Goal: Information Seeking & Learning: Learn about a topic

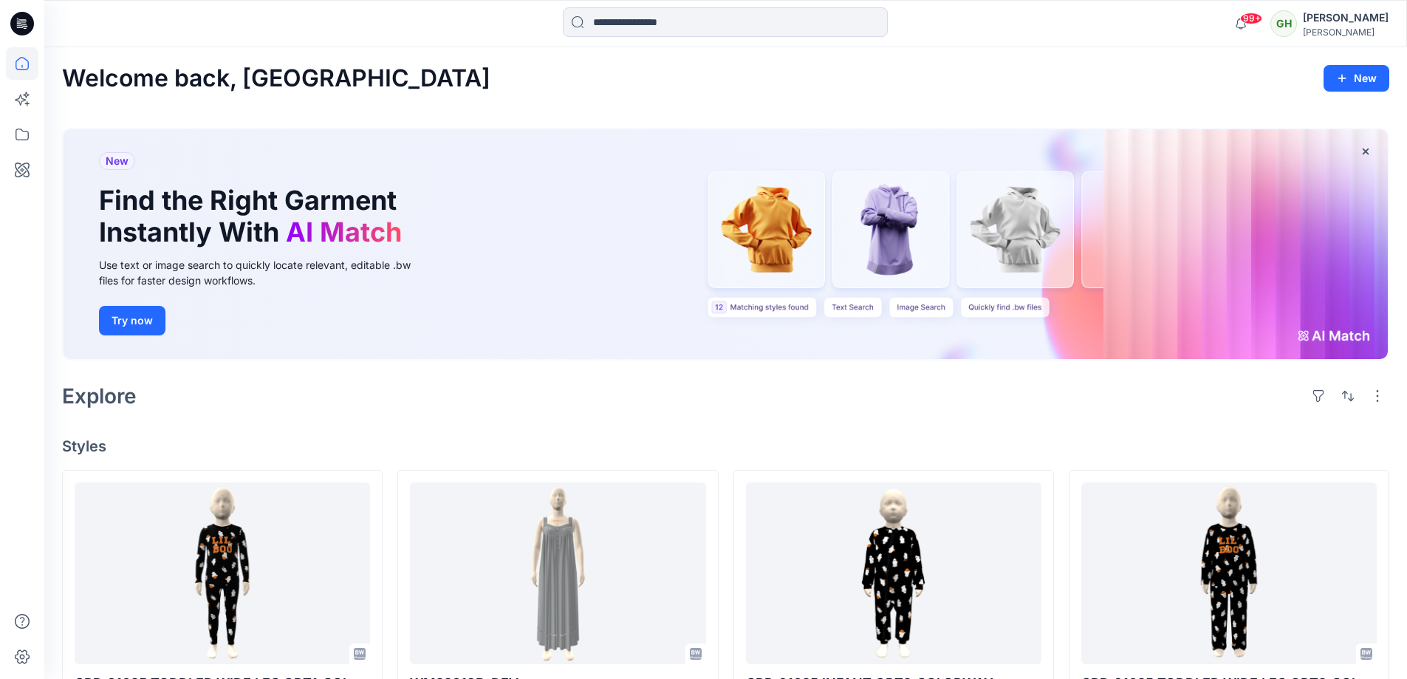
scroll to position [222, 0]
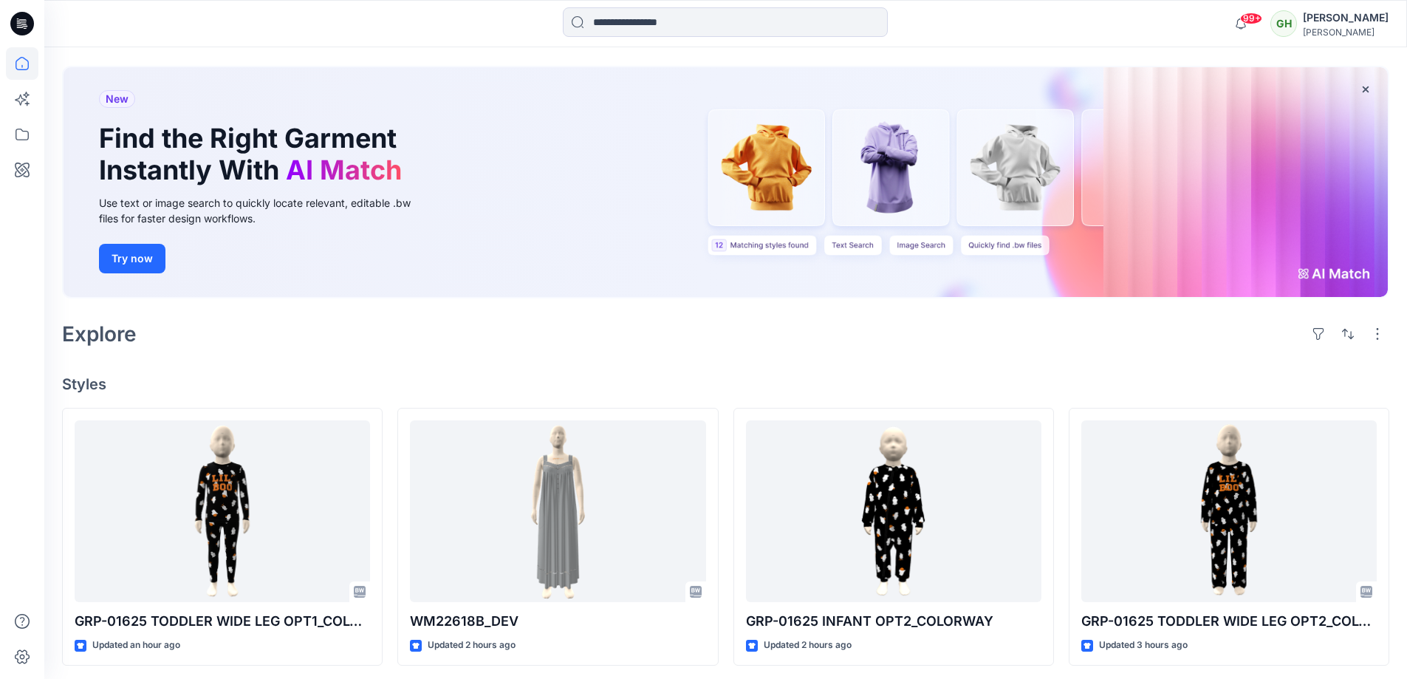
scroll to position [148, 0]
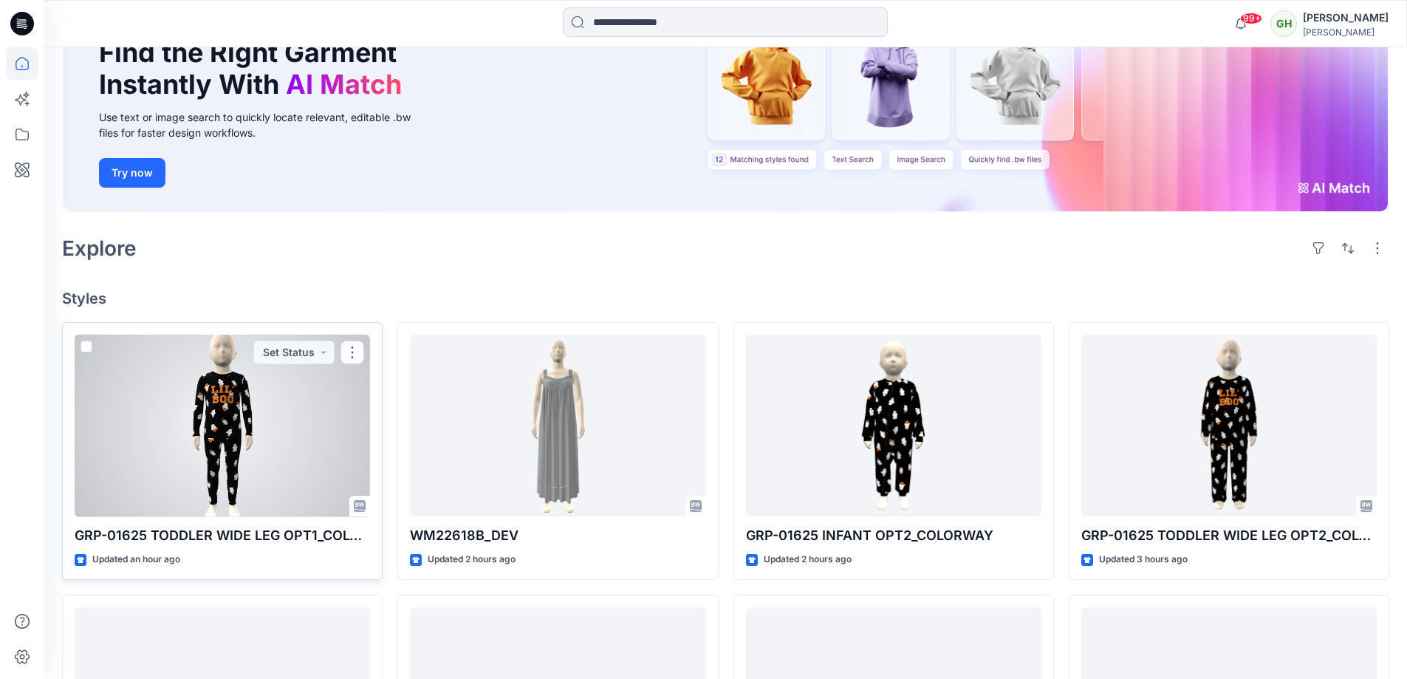
click at [160, 407] on div at bounding box center [222, 426] width 295 height 182
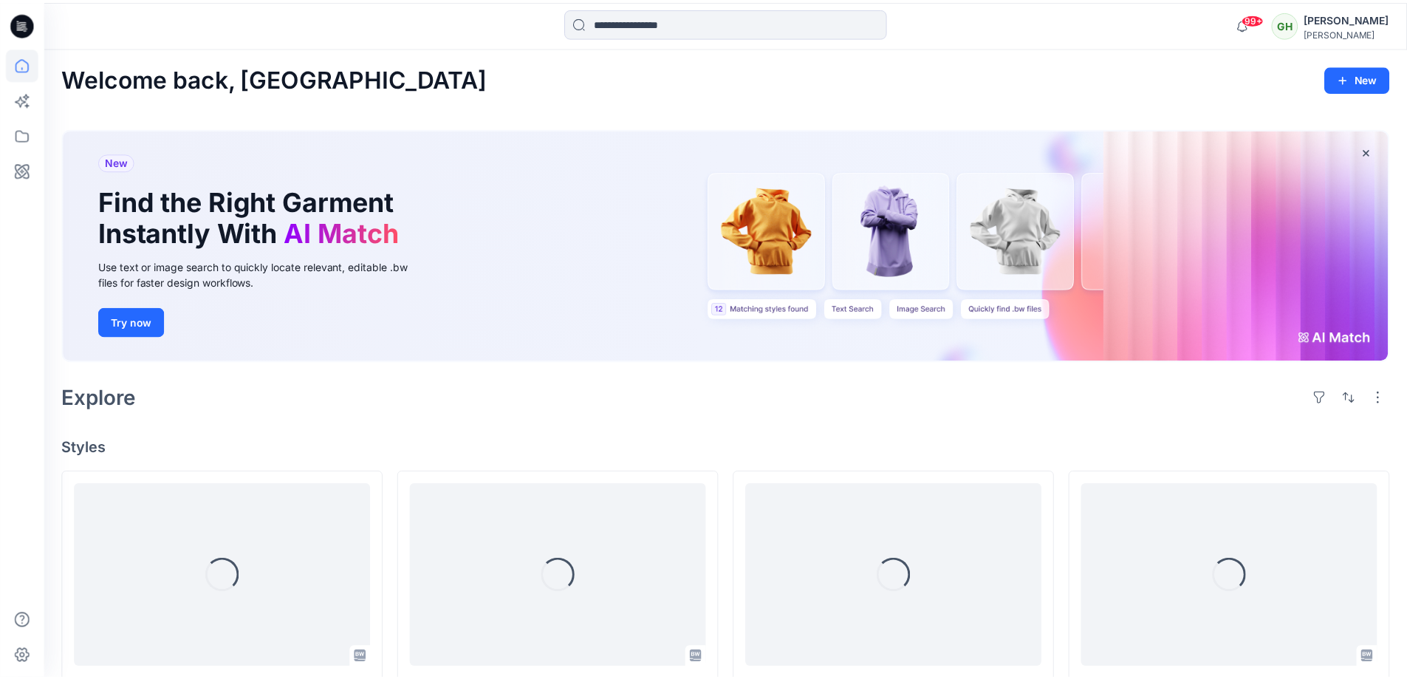
scroll to position [148, 0]
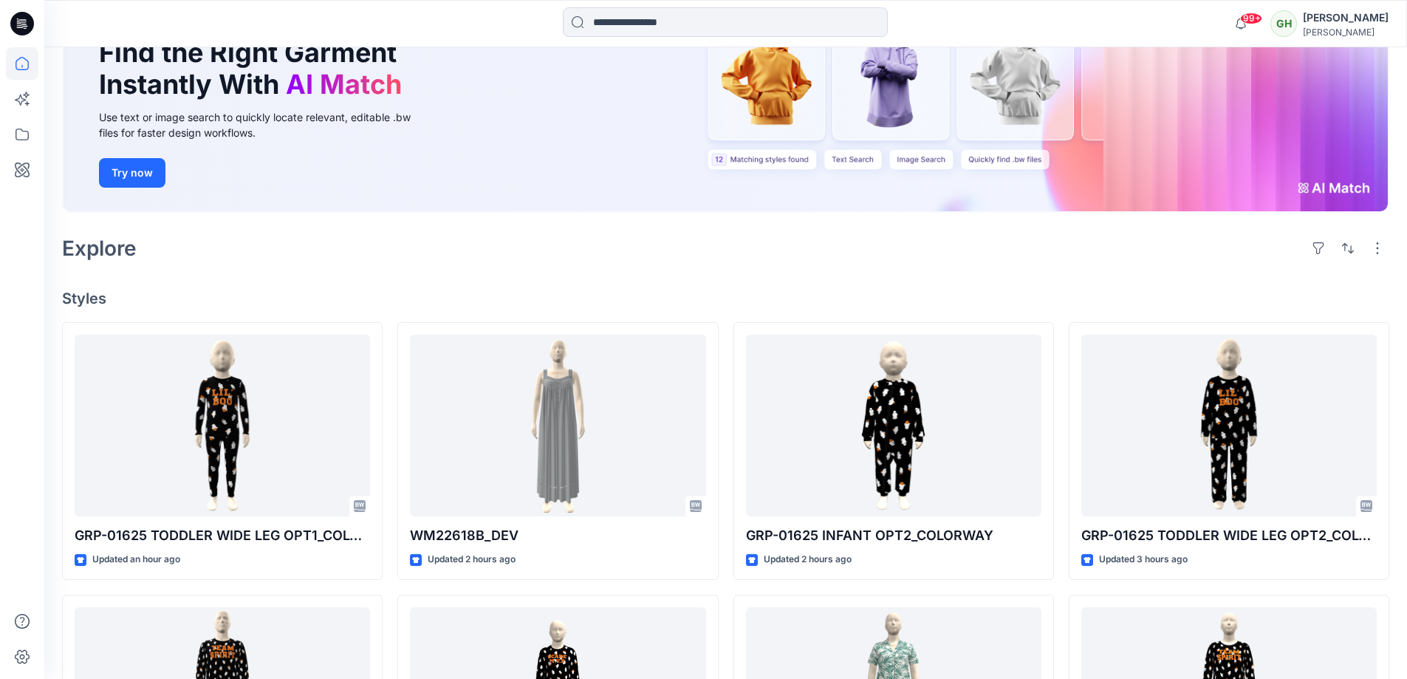
drag, startPoint x: 511, startPoint y: 307, endPoint x: 503, endPoint y: 299, distance: 11.0
click at [513, 306] on h4 "Styles" at bounding box center [725, 299] width 1327 height 18
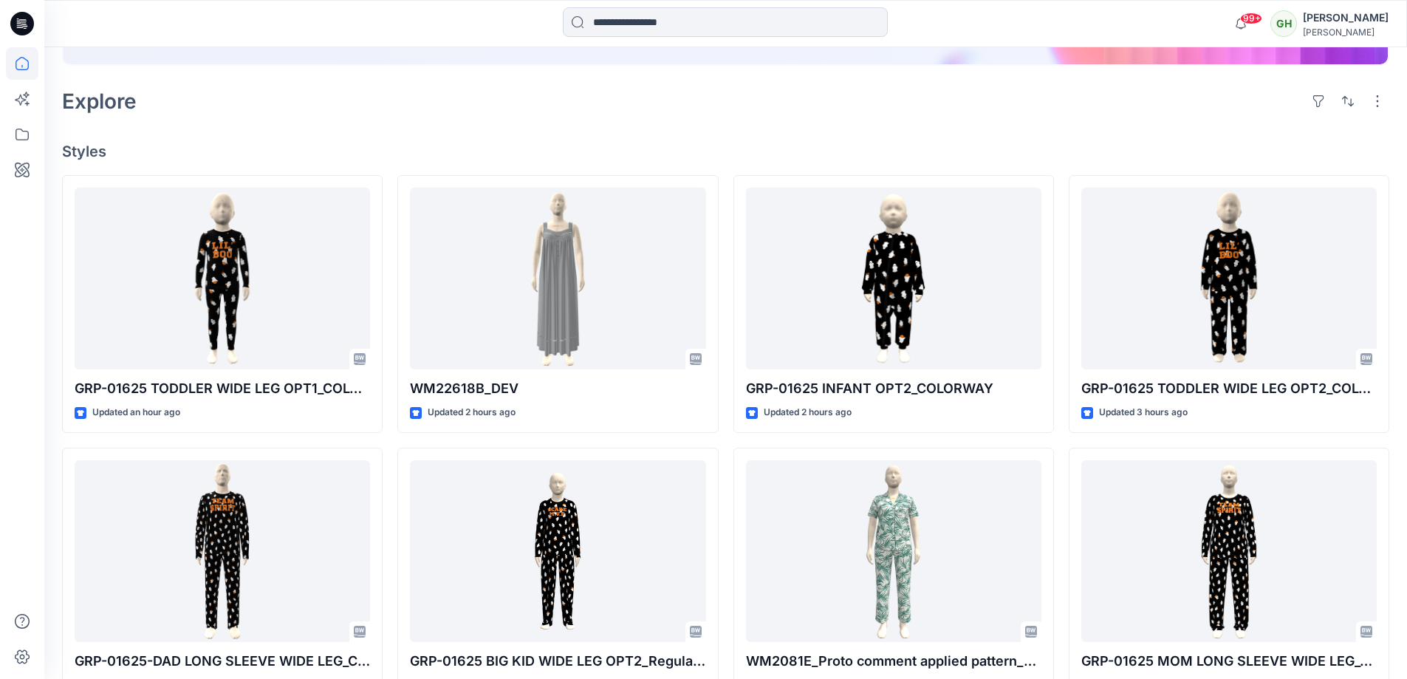
scroll to position [295, 0]
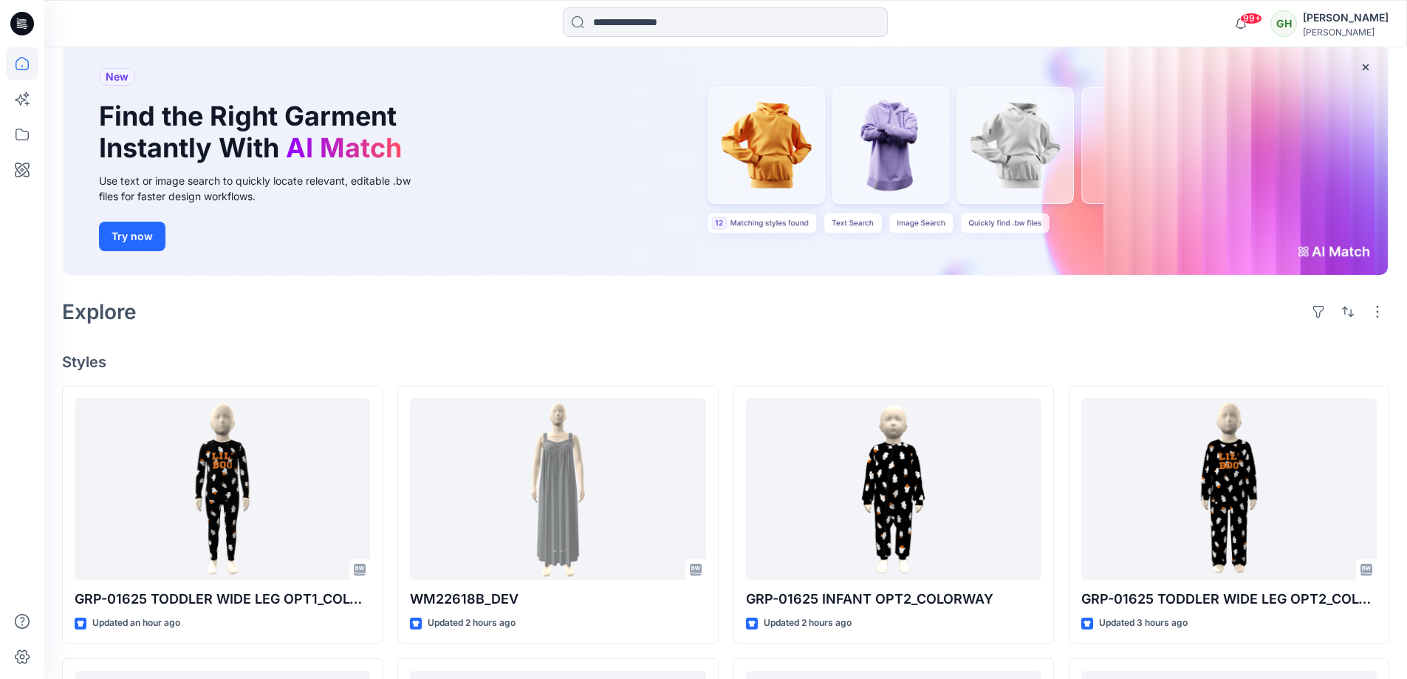
scroll to position [222, 0]
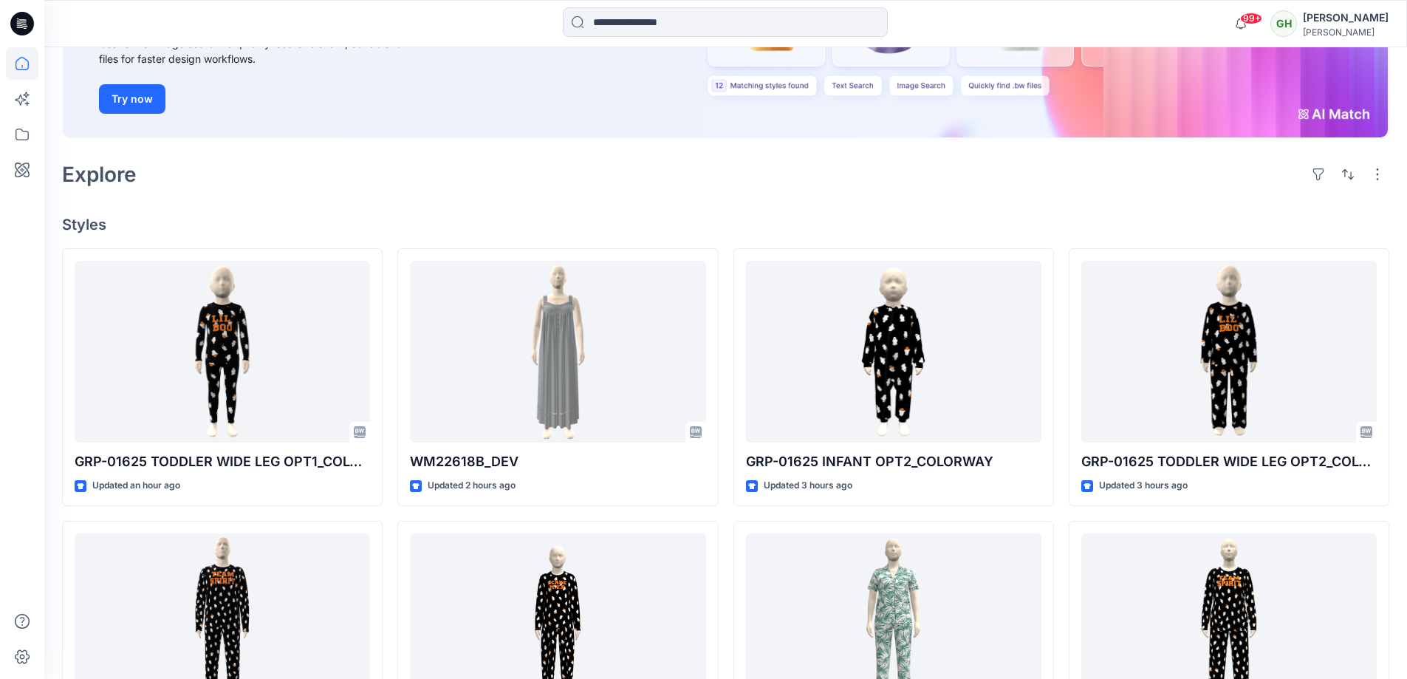
scroll to position [295, 0]
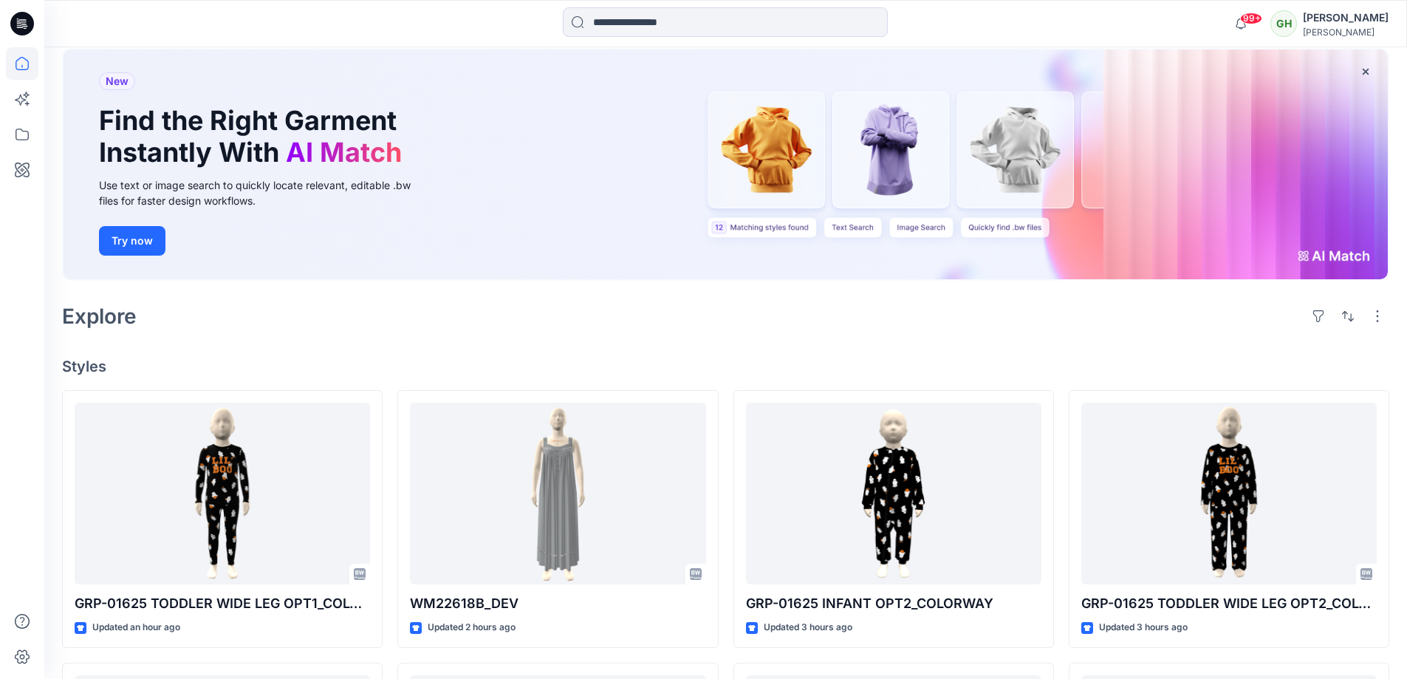
scroll to position [74, 0]
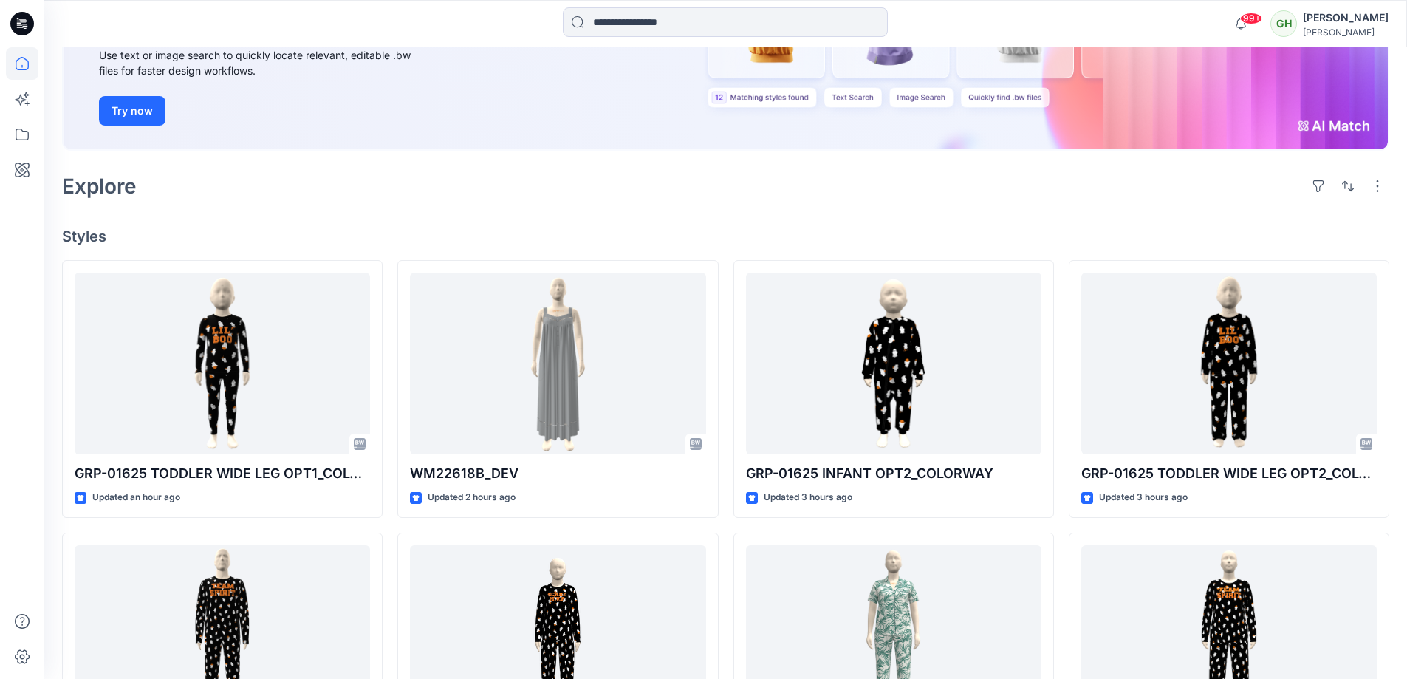
scroll to position [295, 0]
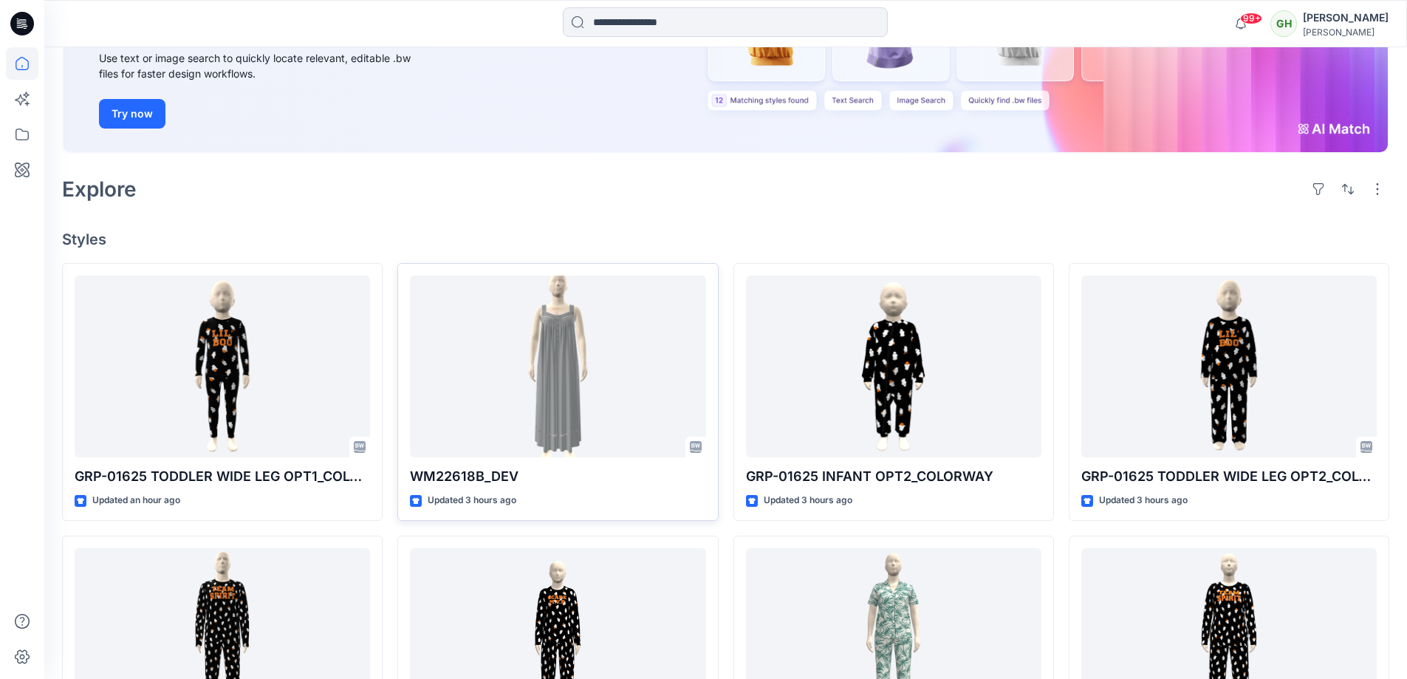
scroll to position [369, 0]
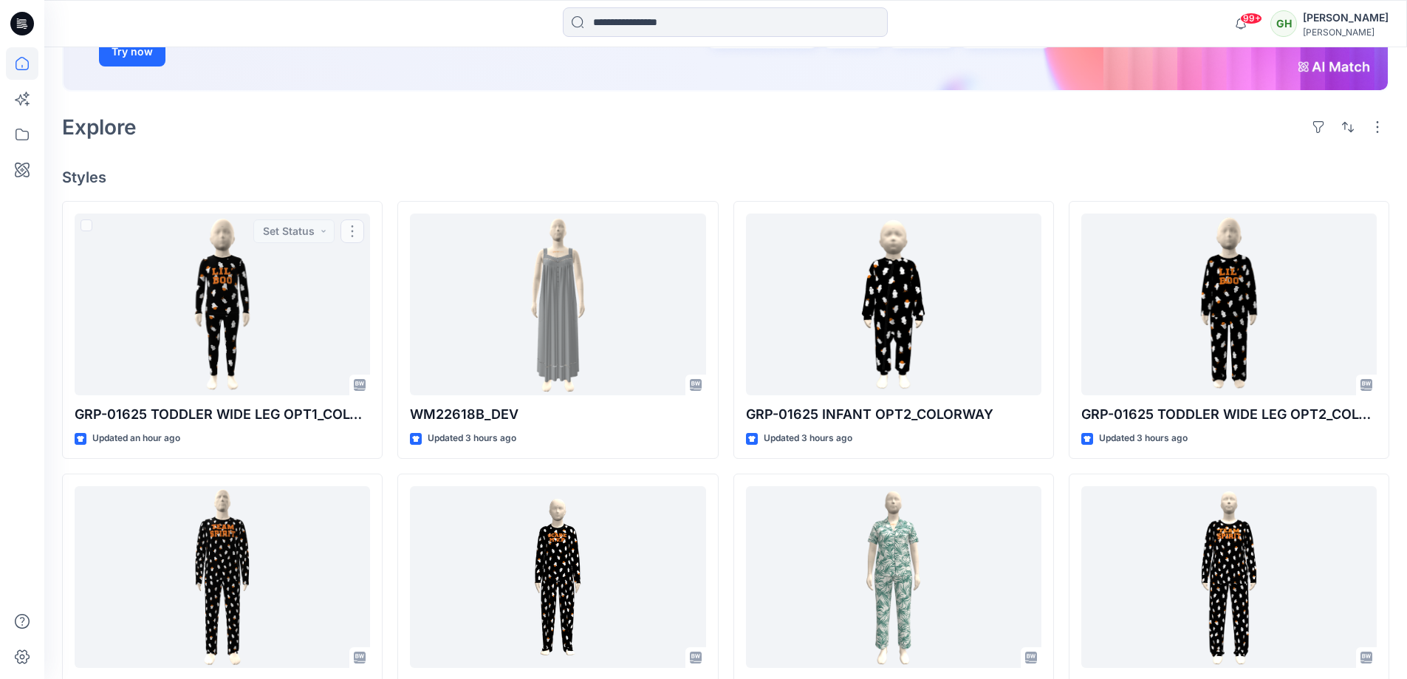
scroll to position [160, 0]
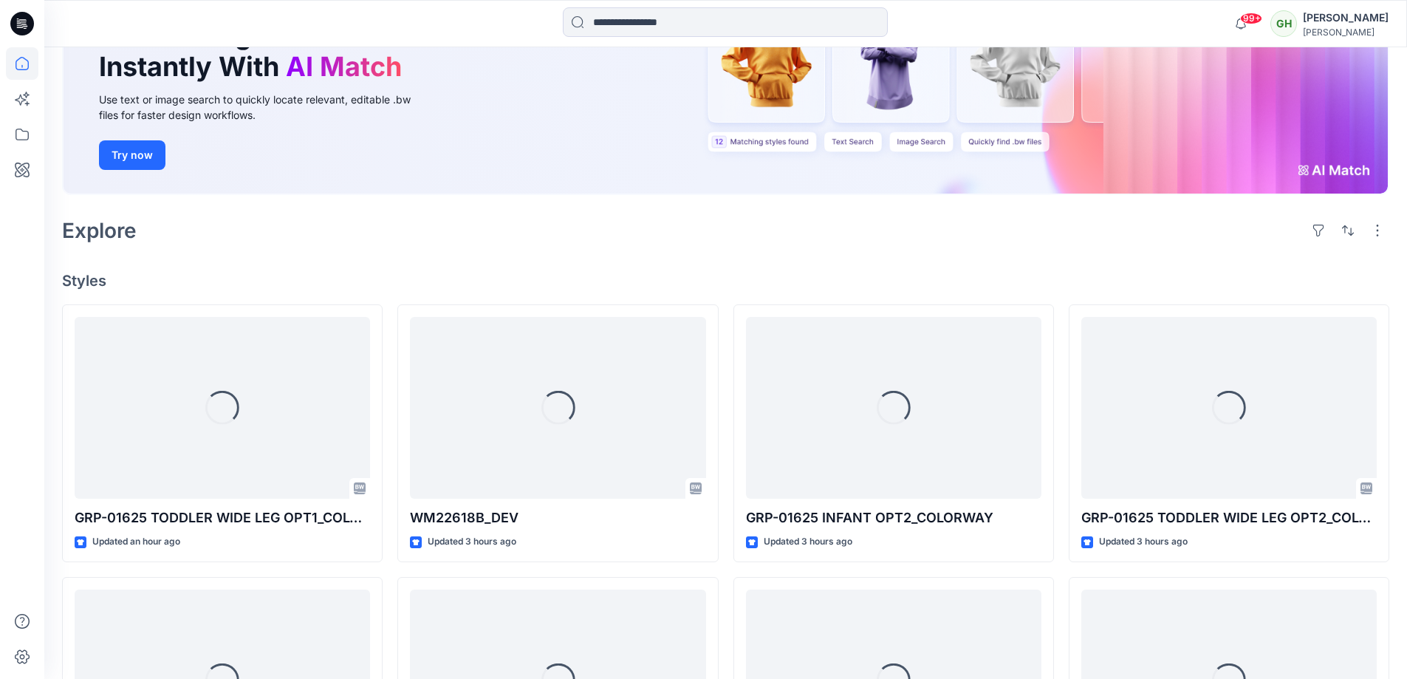
scroll to position [295, 0]
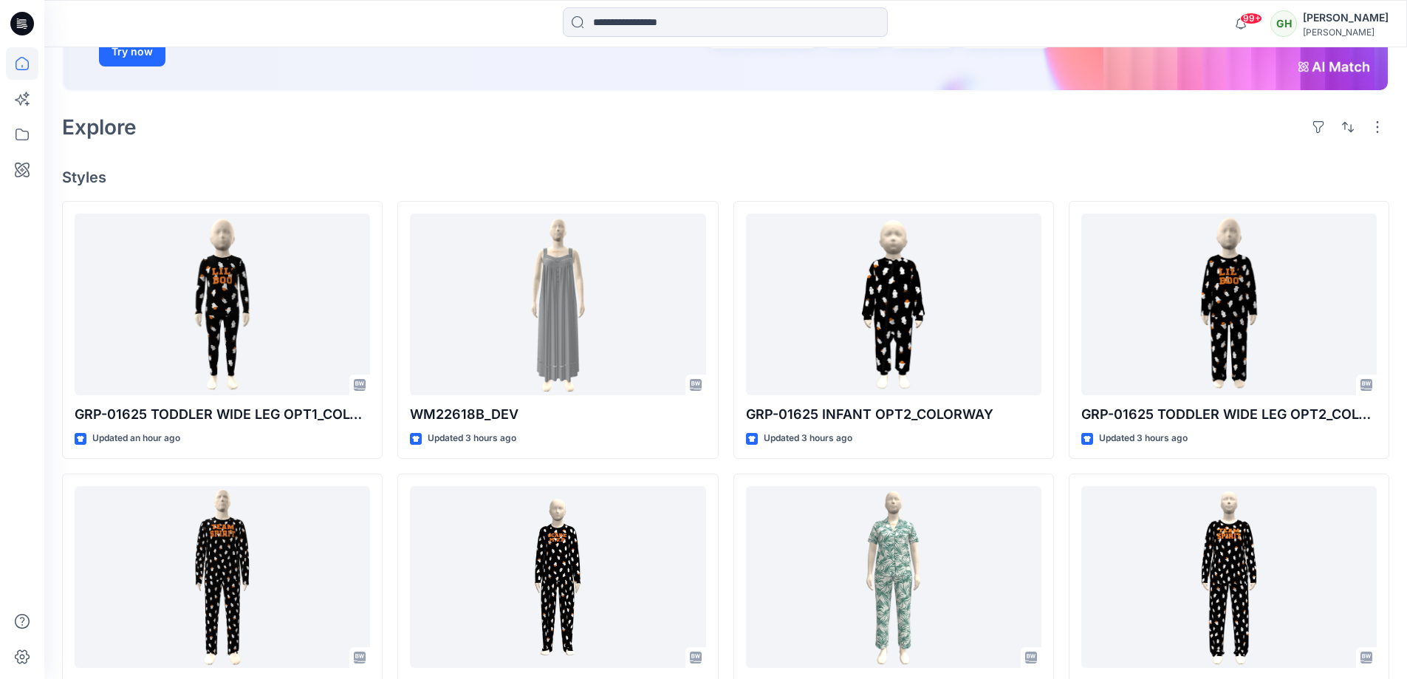
scroll to position [295, 0]
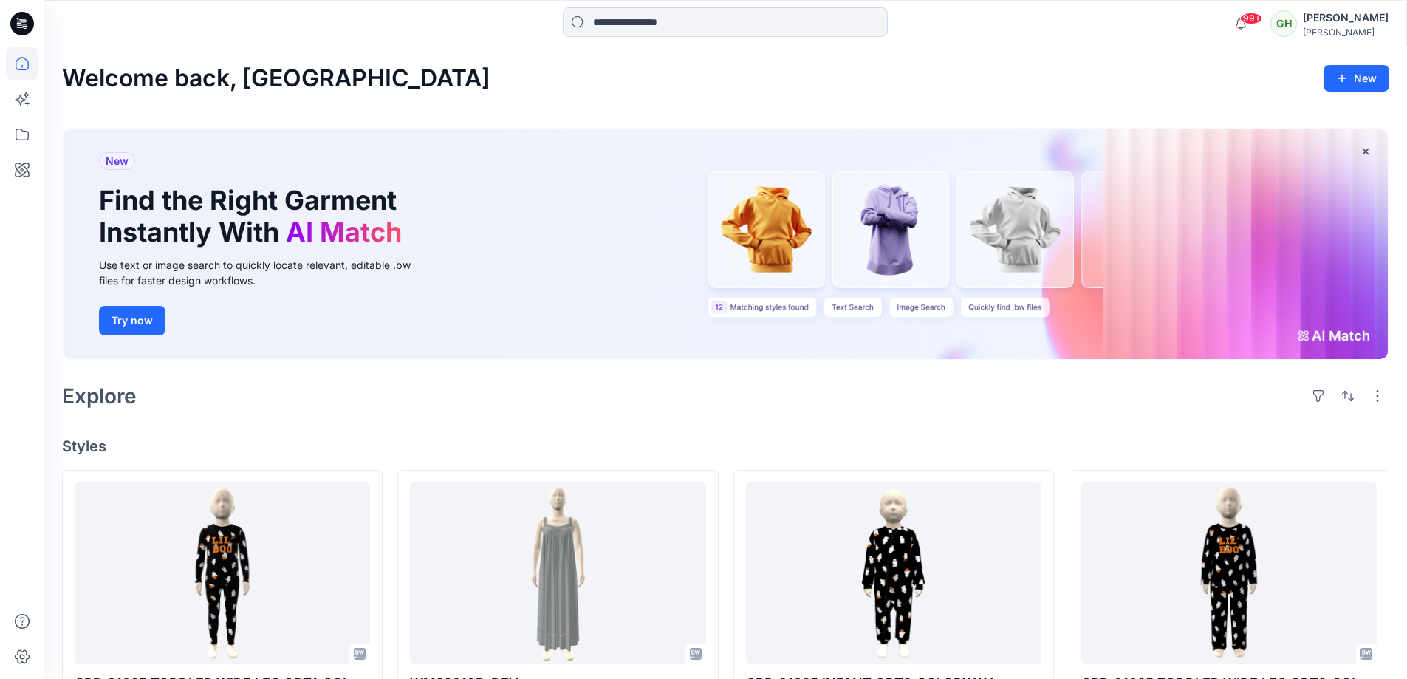
scroll to position [222, 0]
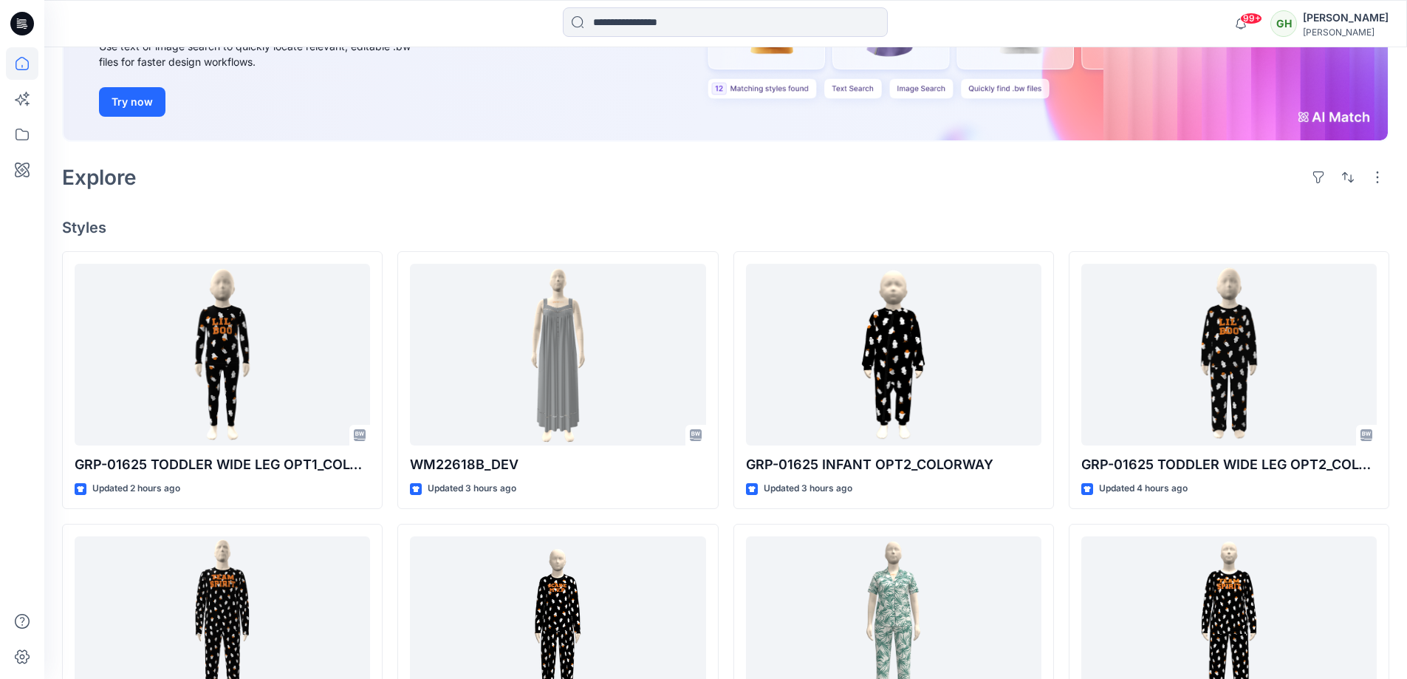
scroll to position [222, 0]
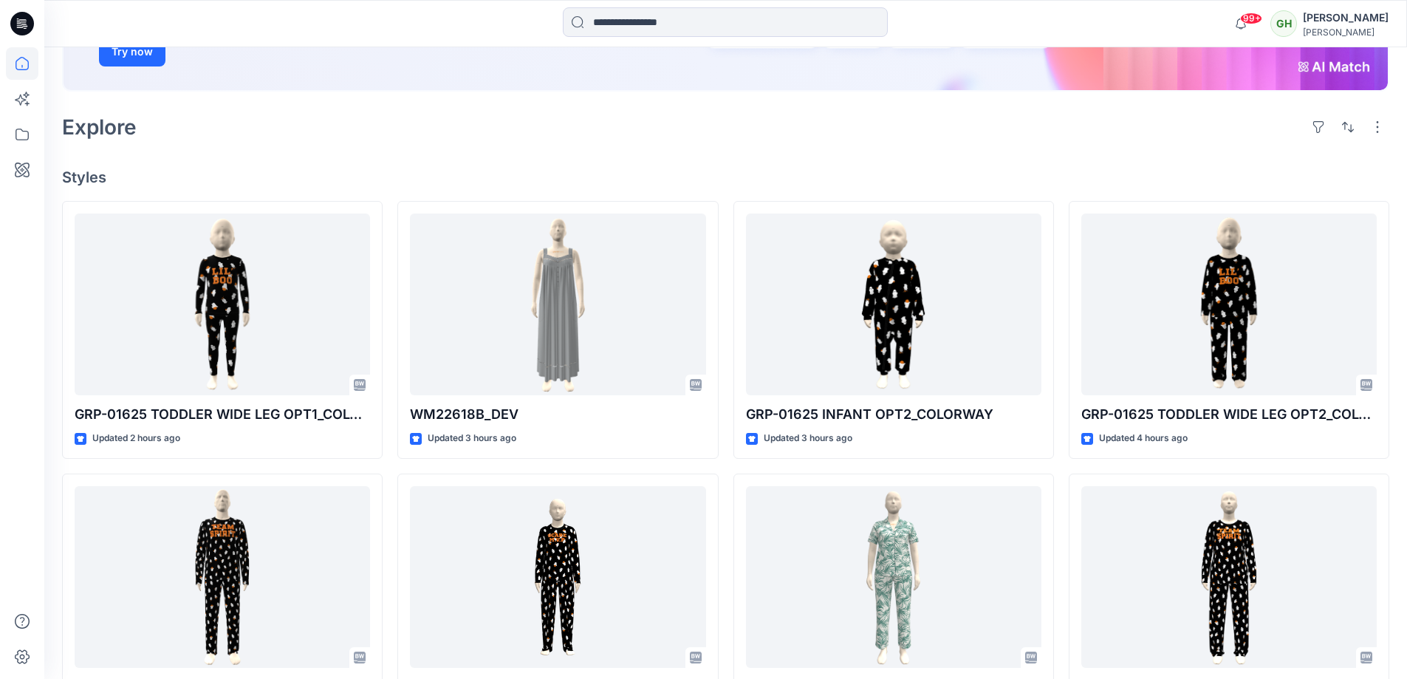
scroll to position [295, 0]
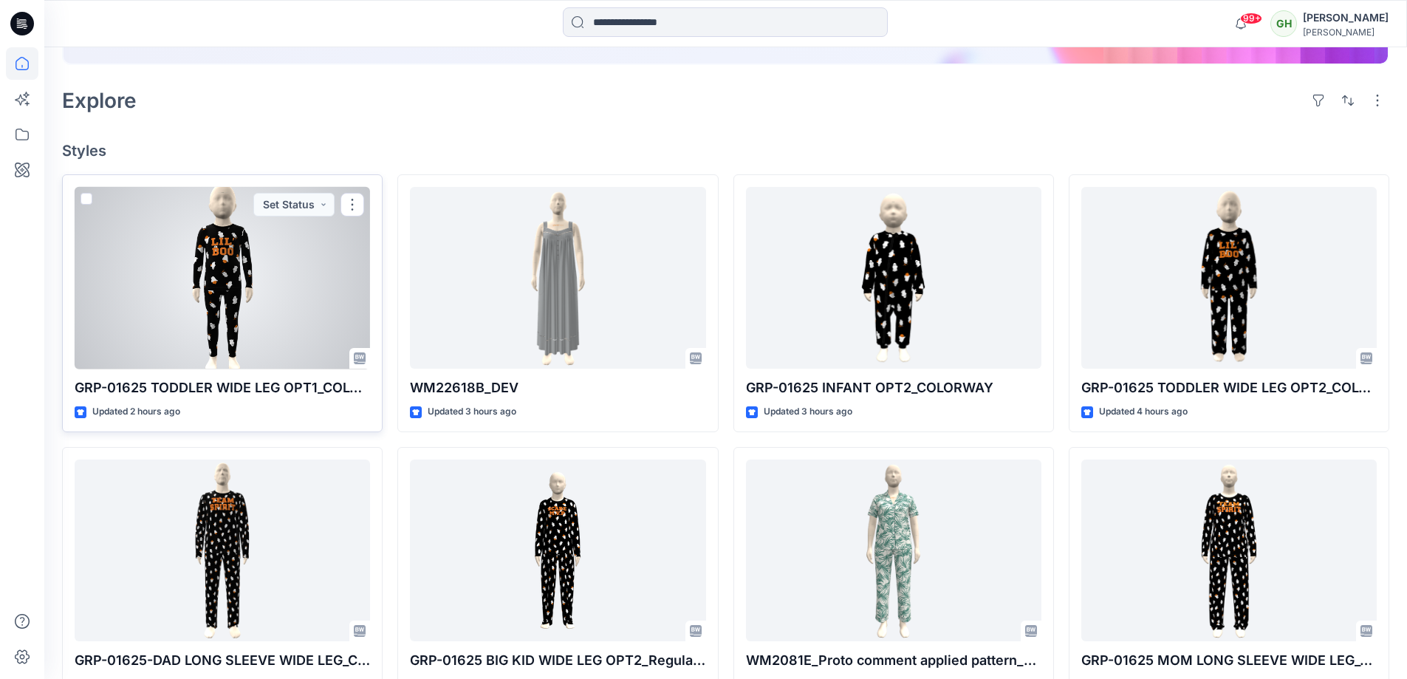
click at [160, 219] on div at bounding box center [222, 278] width 295 height 182
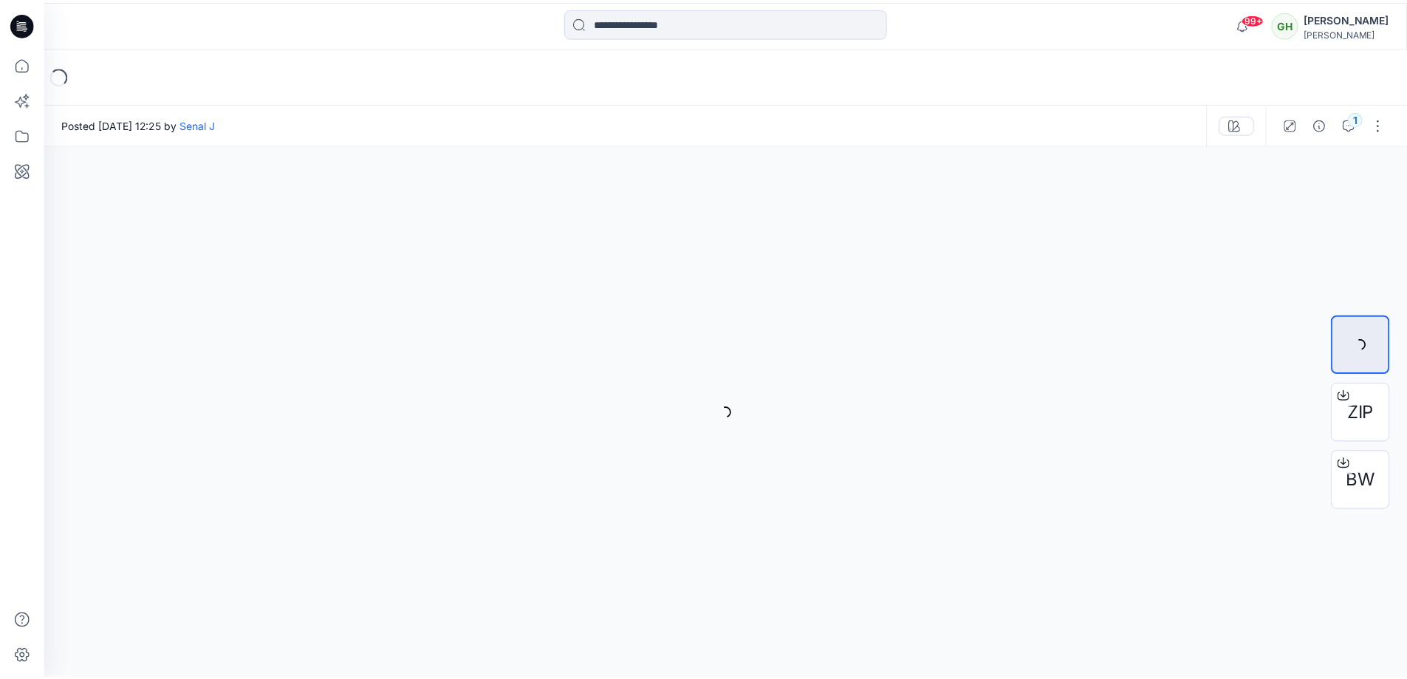
scroll to position [295, 0]
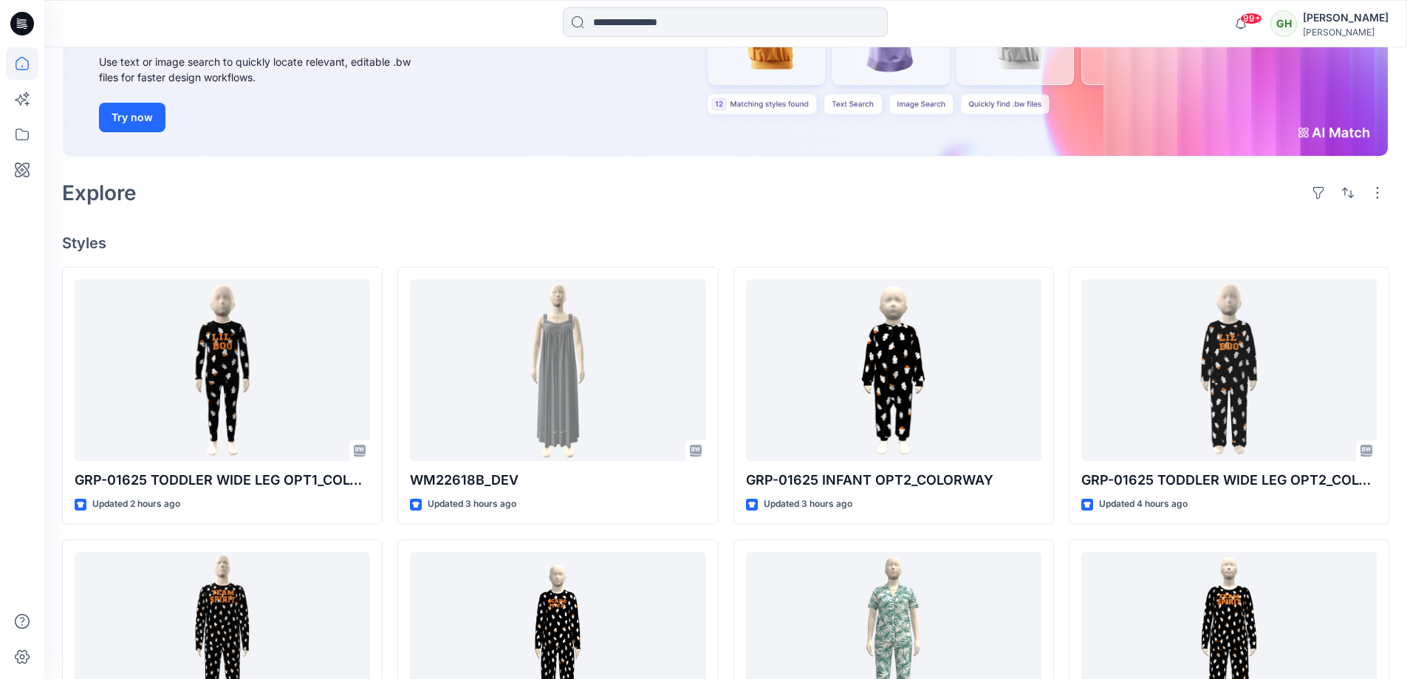
scroll to position [222, 0]
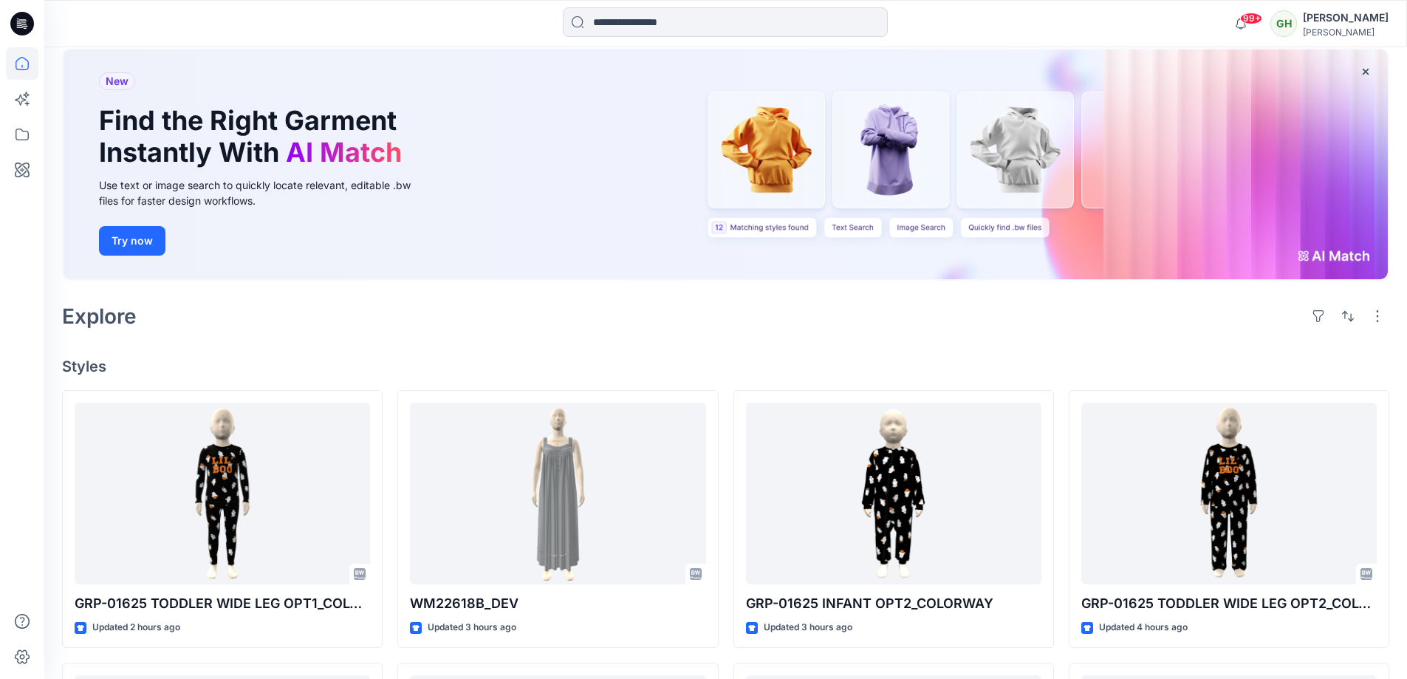
scroll to position [222, 0]
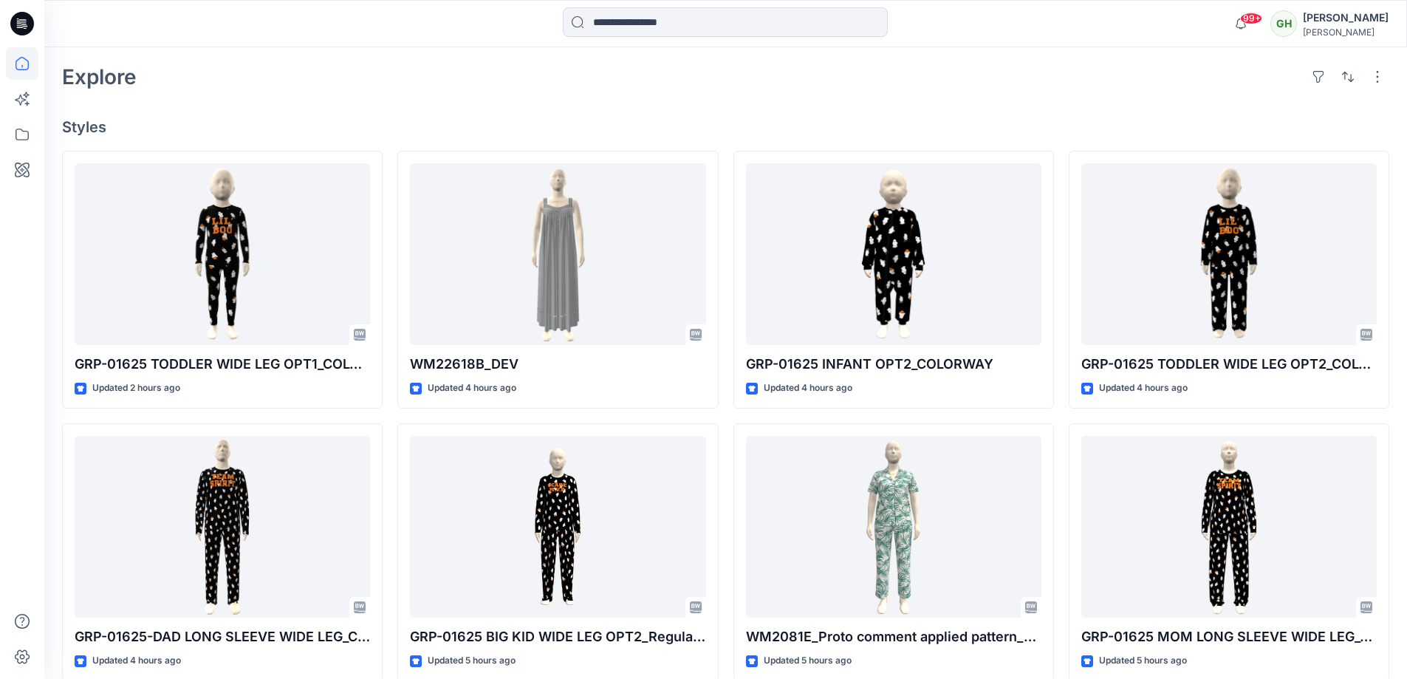
scroll to position [369, 0]
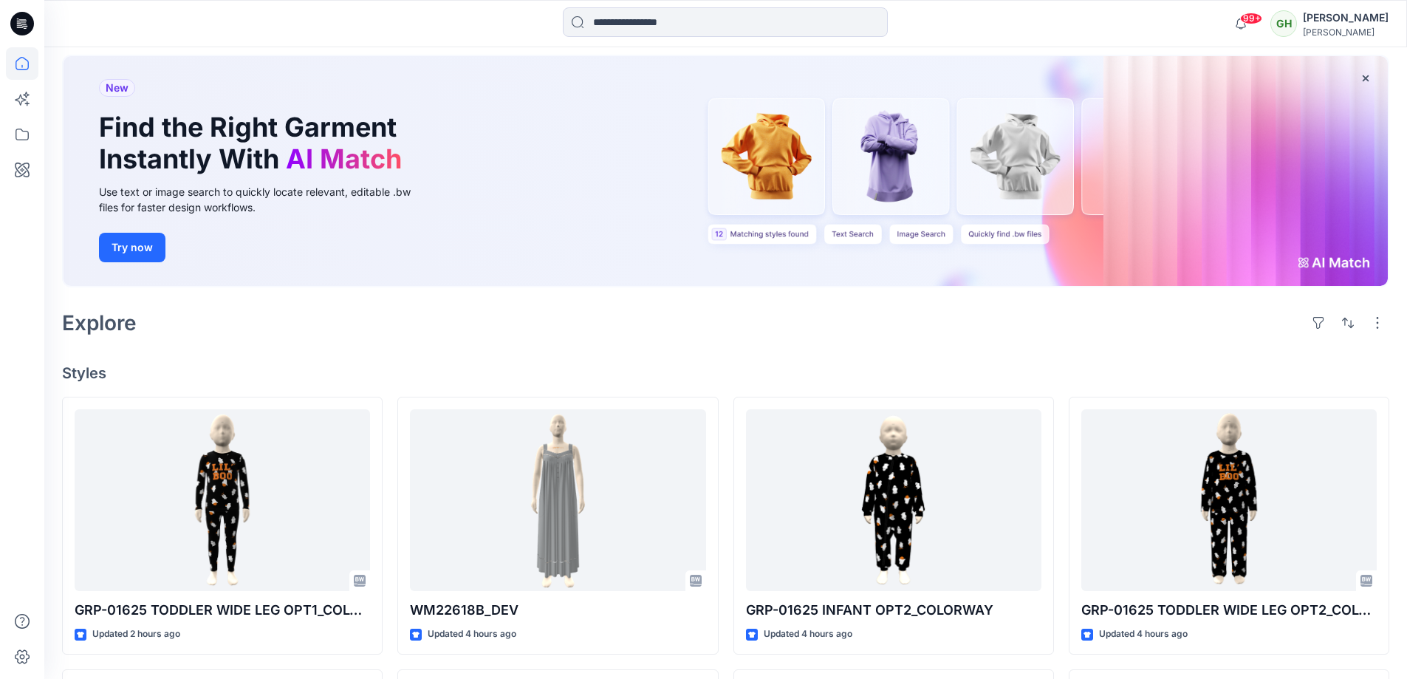
scroll to position [74, 0]
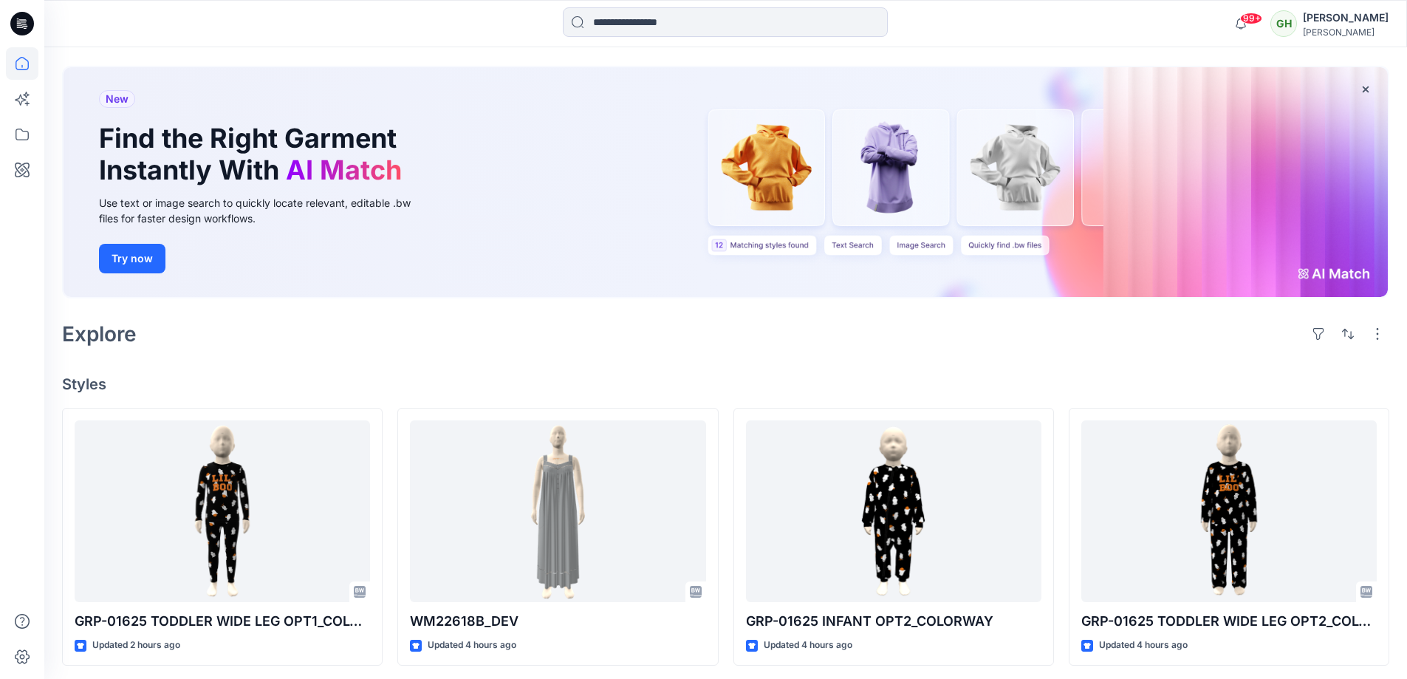
scroll to position [222, 0]
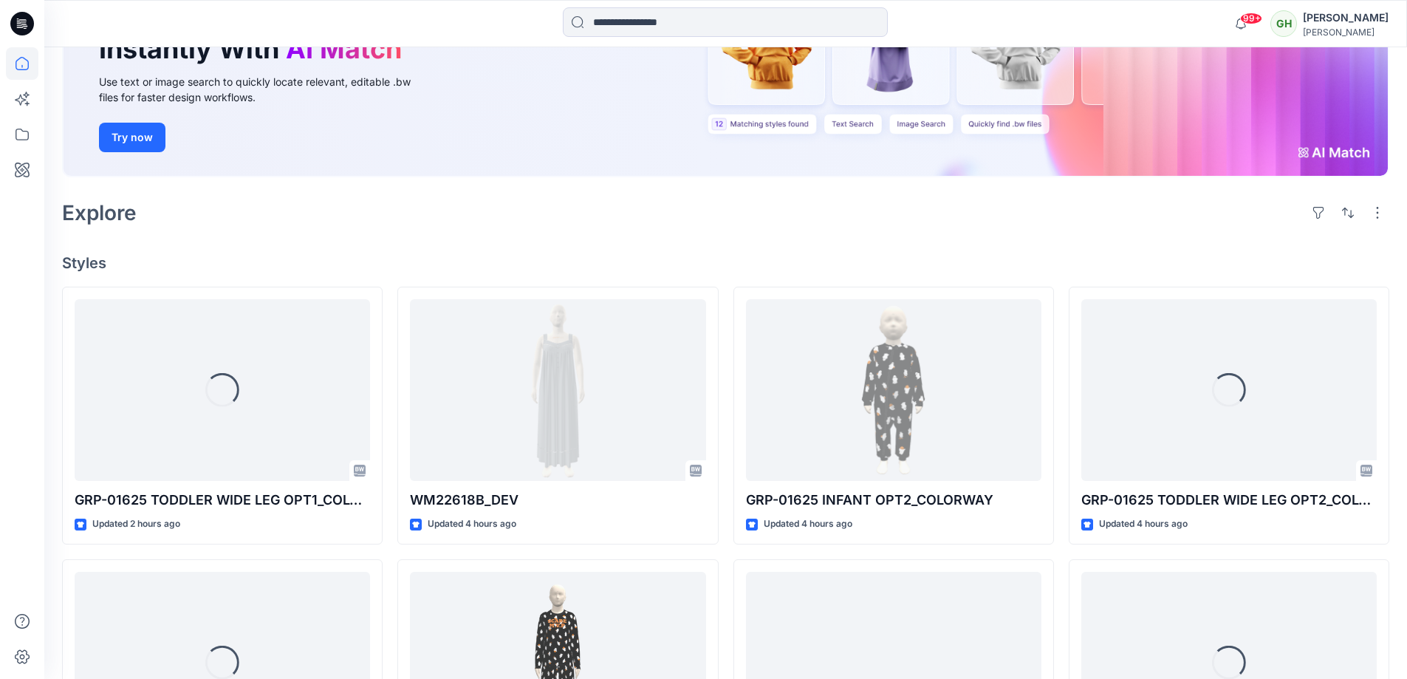
scroll to position [295, 0]
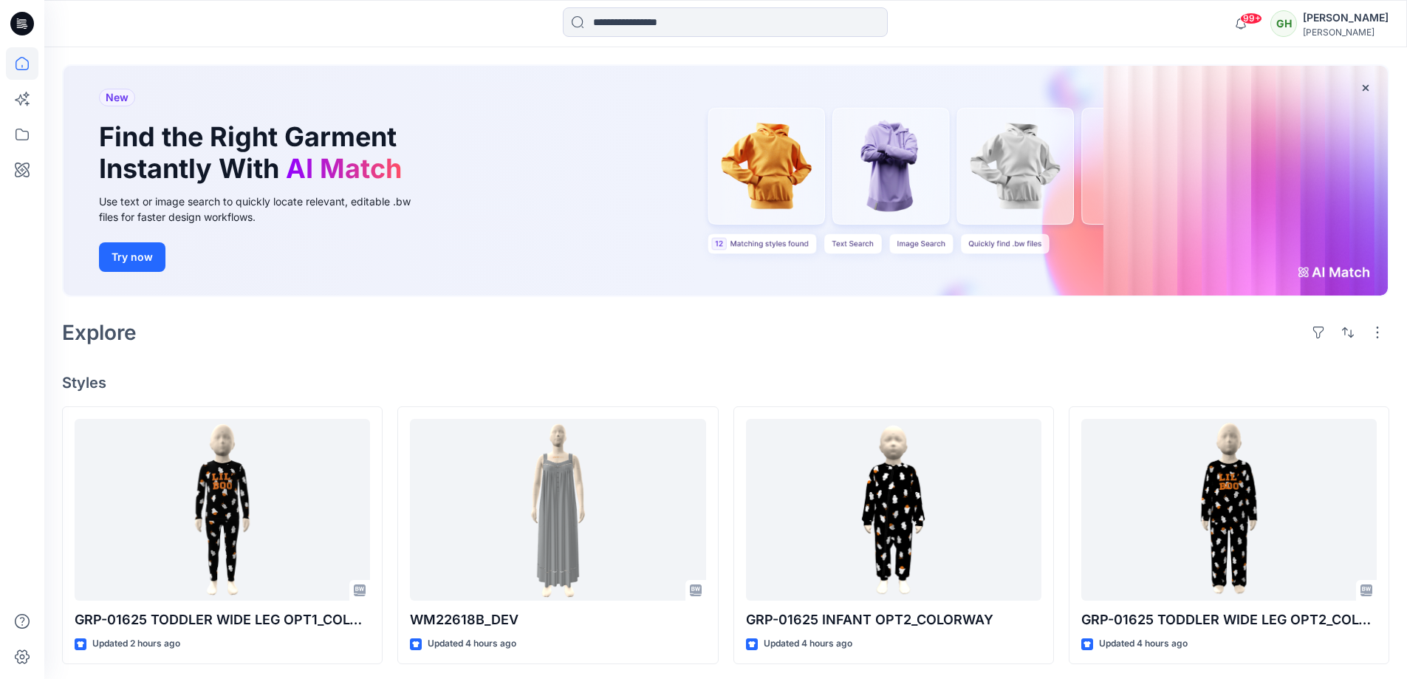
scroll to position [148, 0]
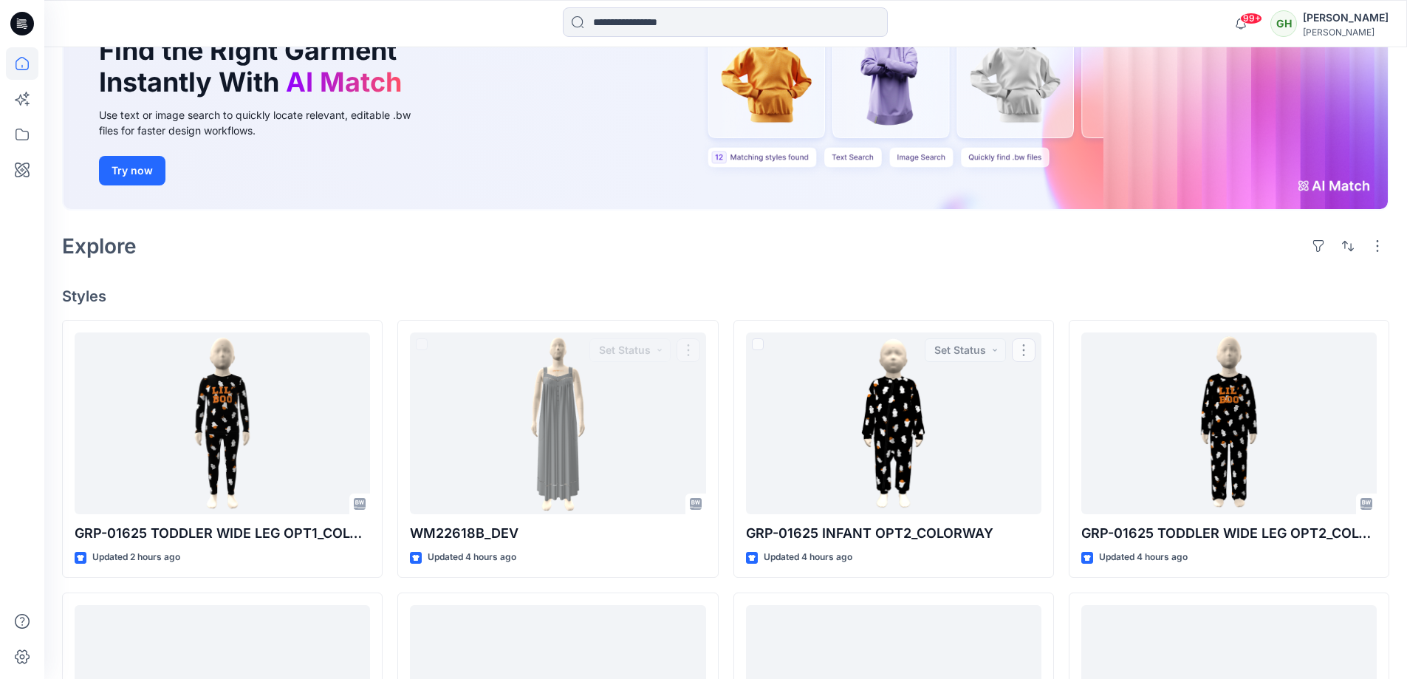
scroll to position [148, 0]
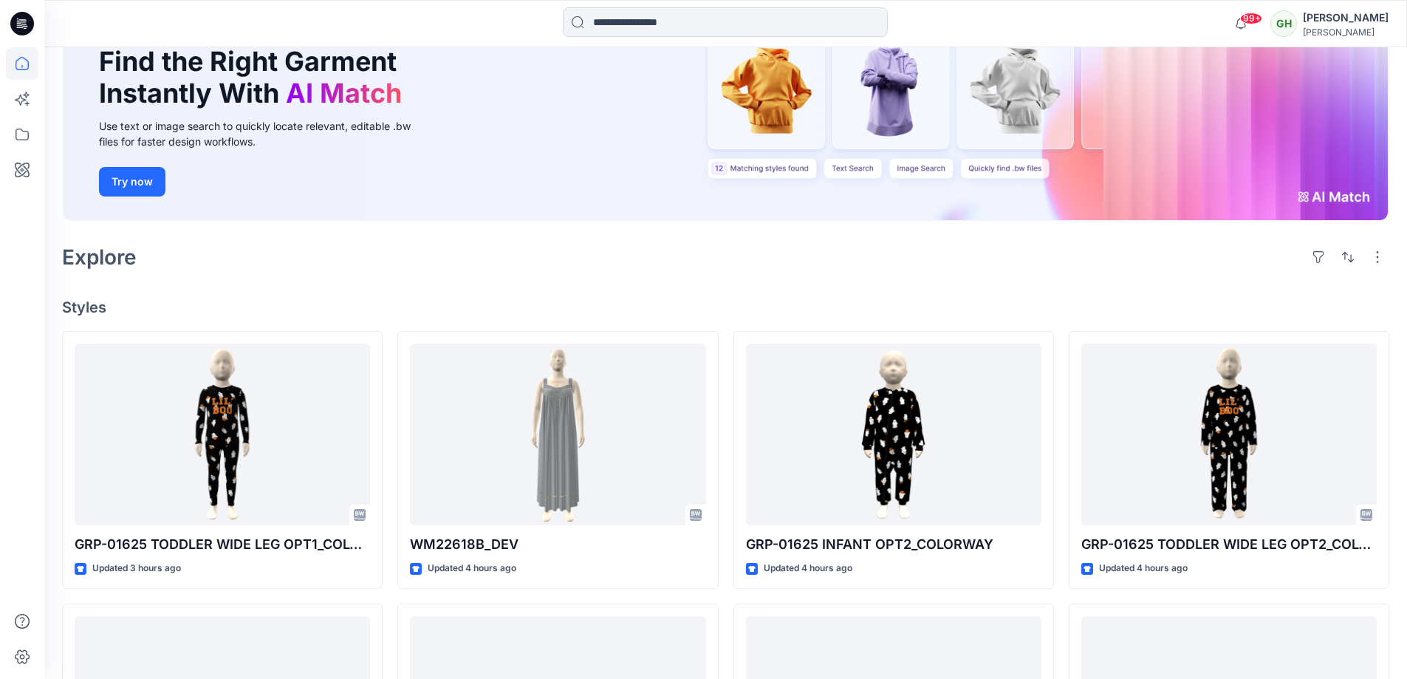
scroll to position [148, 0]
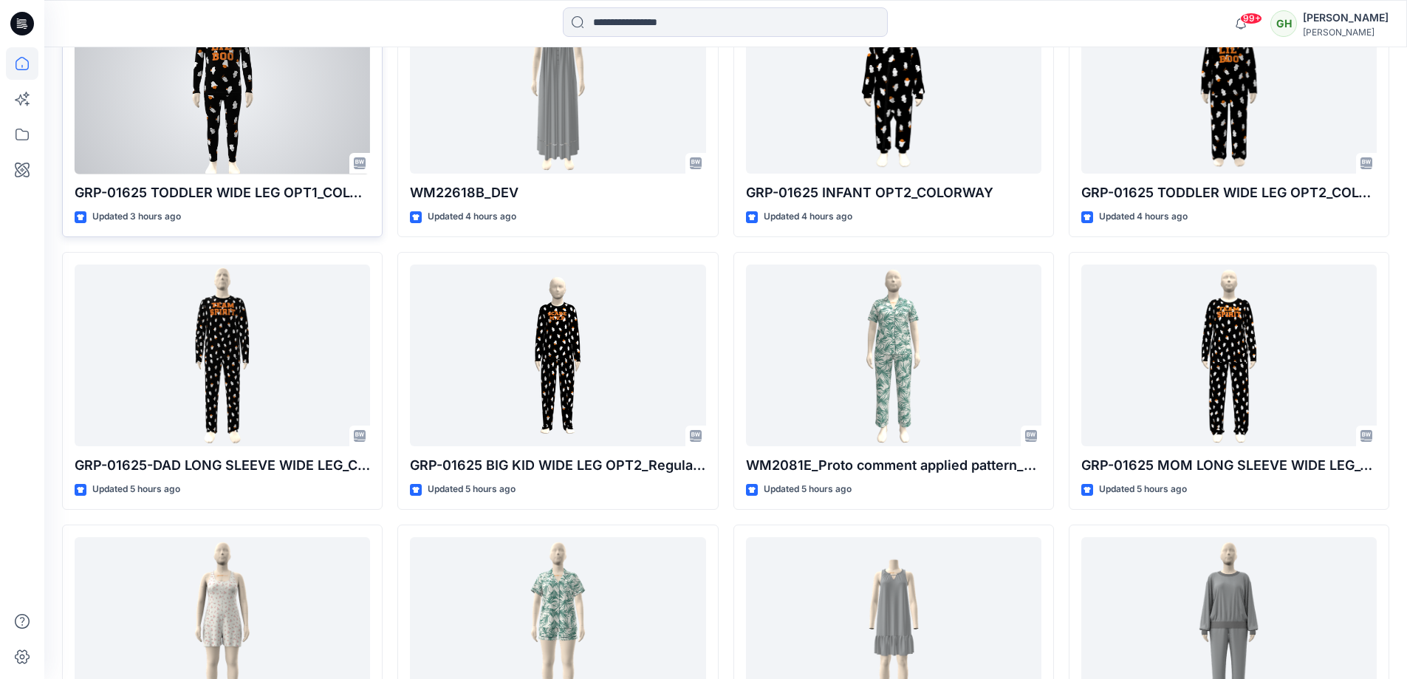
scroll to position [517, 0]
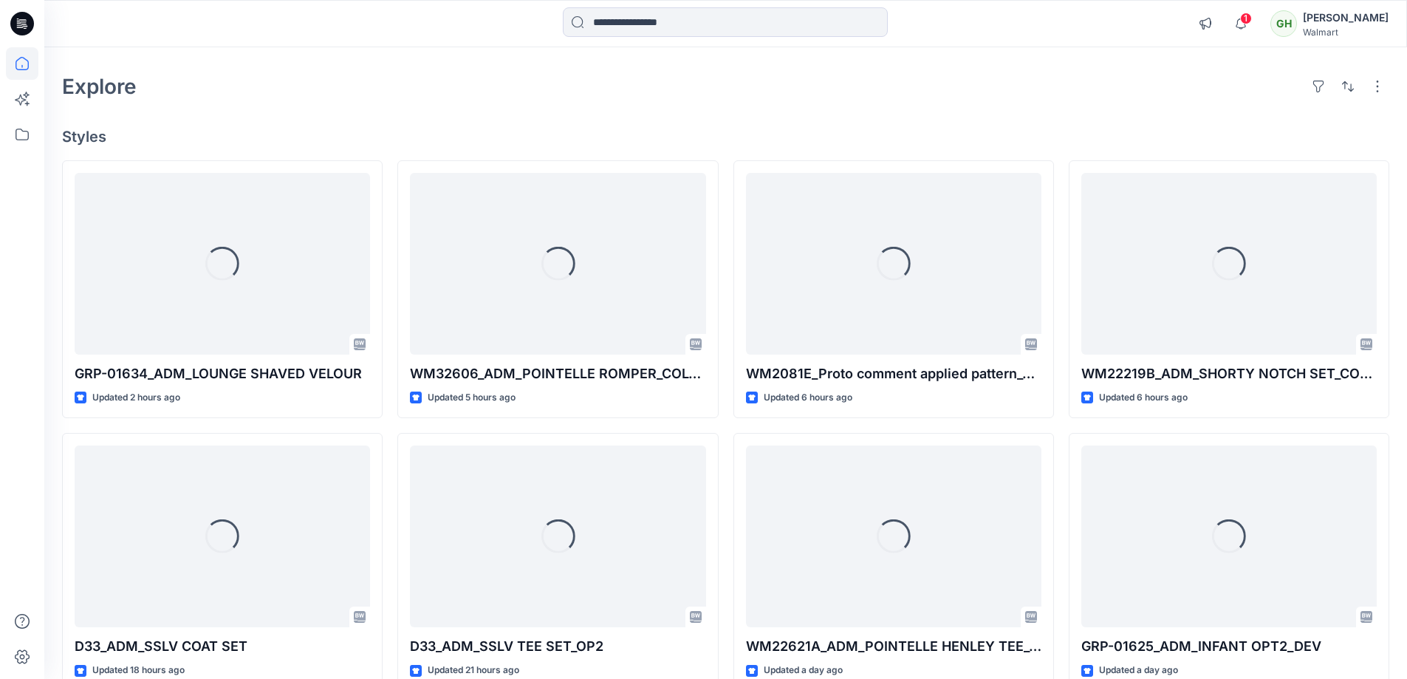
scroll to position [74, 0]
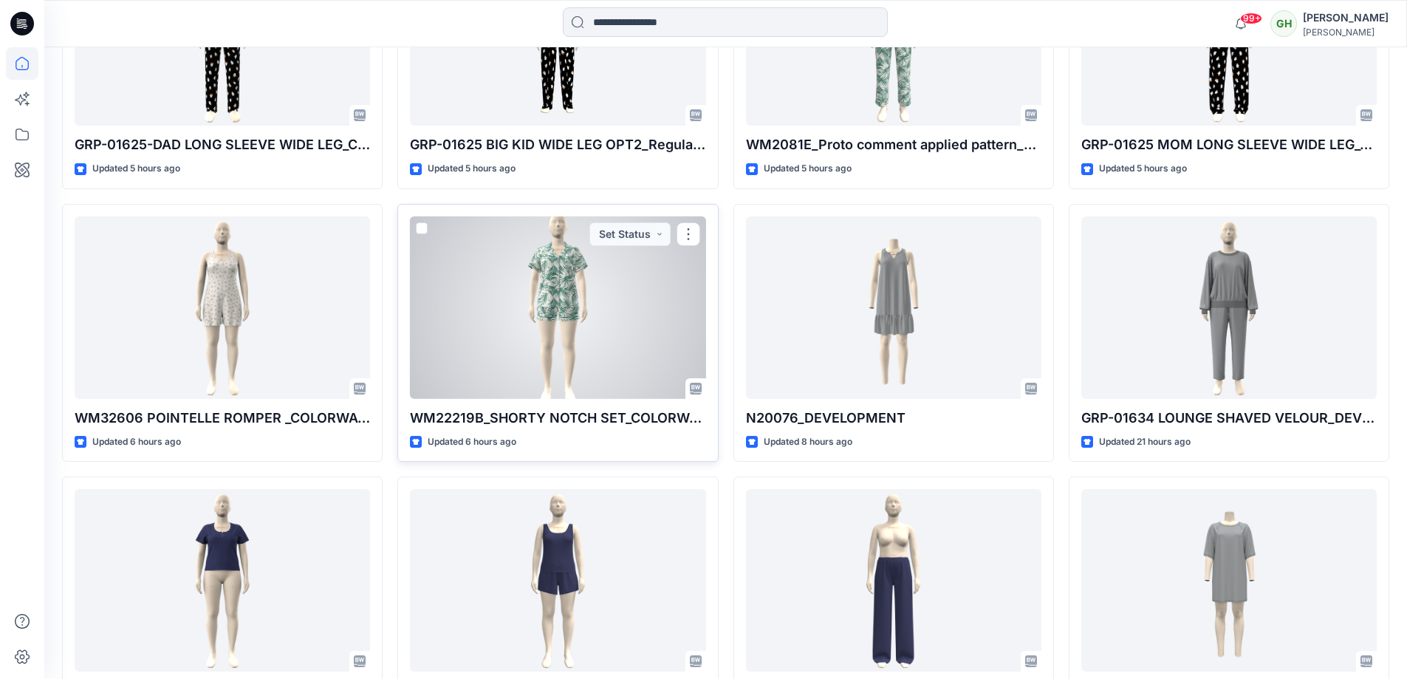
scroll to position [812, 0]
click at [542, 297] on div at bounding box center [557, 306] width 295 height 182
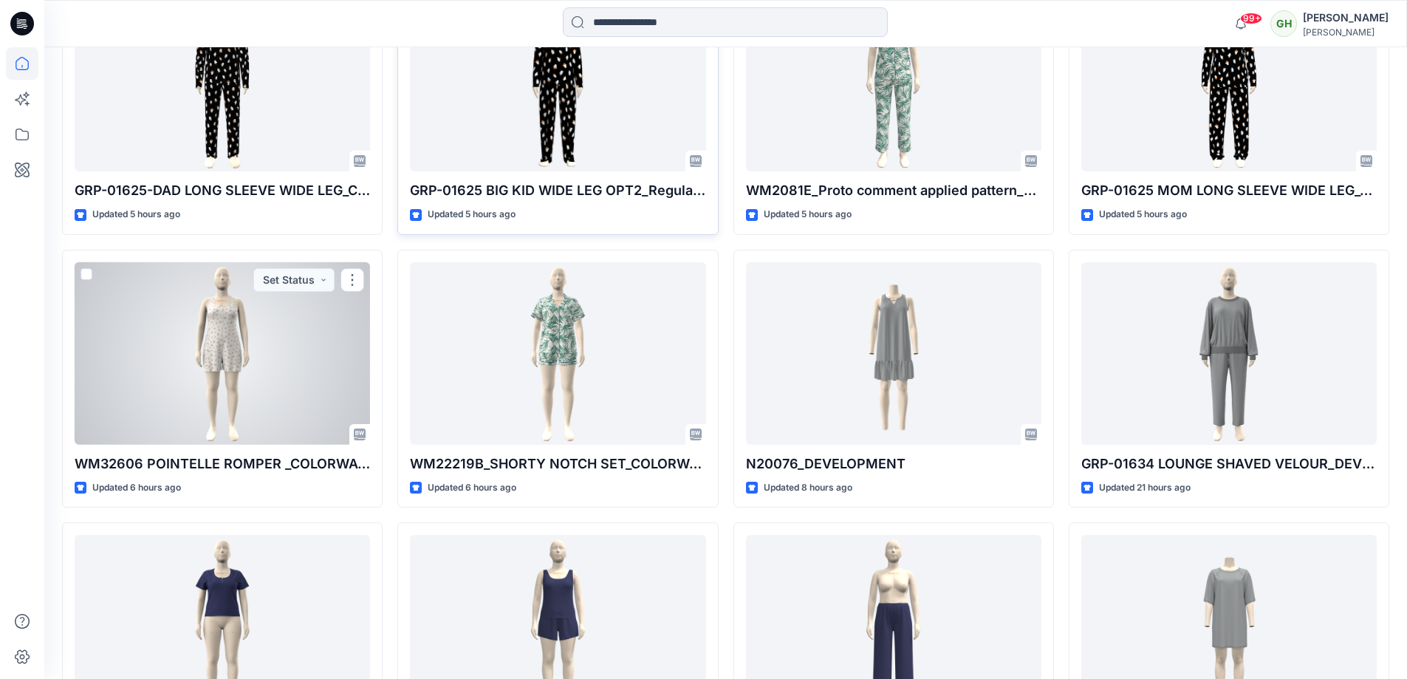
scroll to position [739, 0]
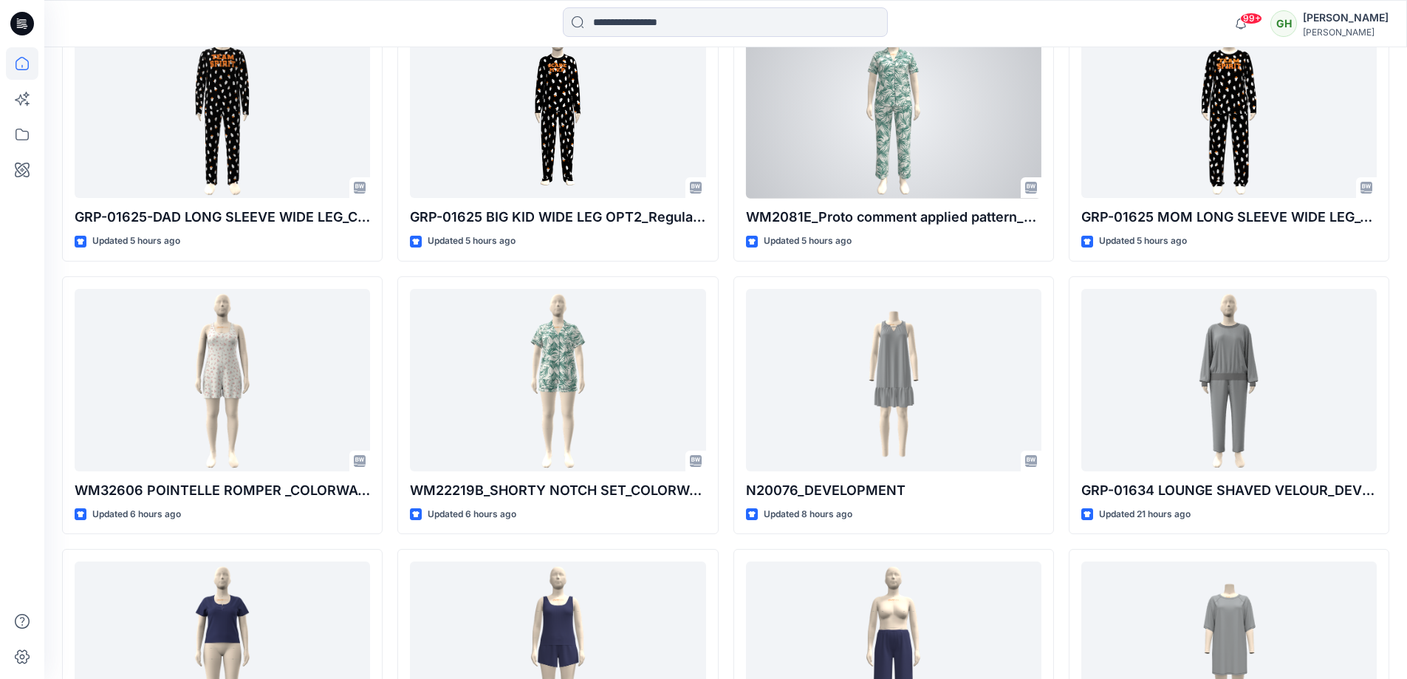
drag, startPoint x: 803, startPoint y: 176, endPoint x: 801, endPoint y: 167, distance: 9.1
click at [804, 176] on div at bounding box center [893, 107] width 295 height 182
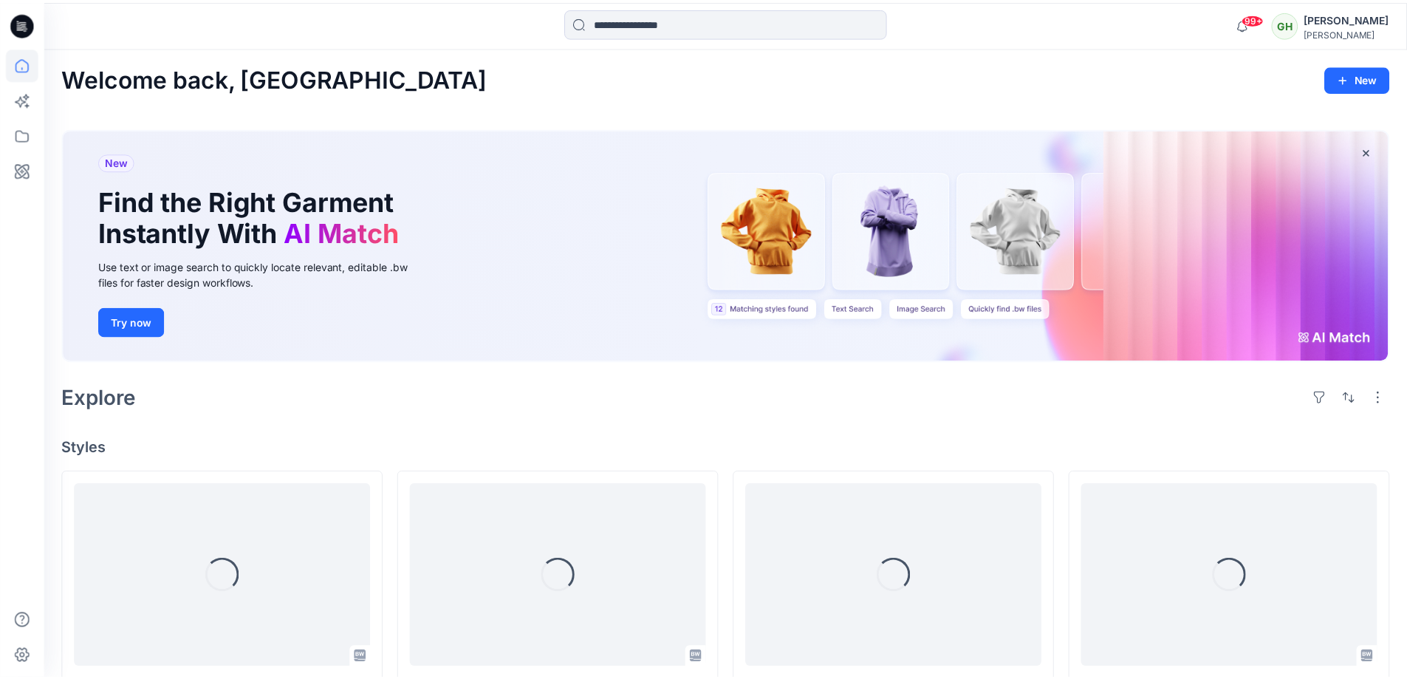
scroll to position [739, 0]
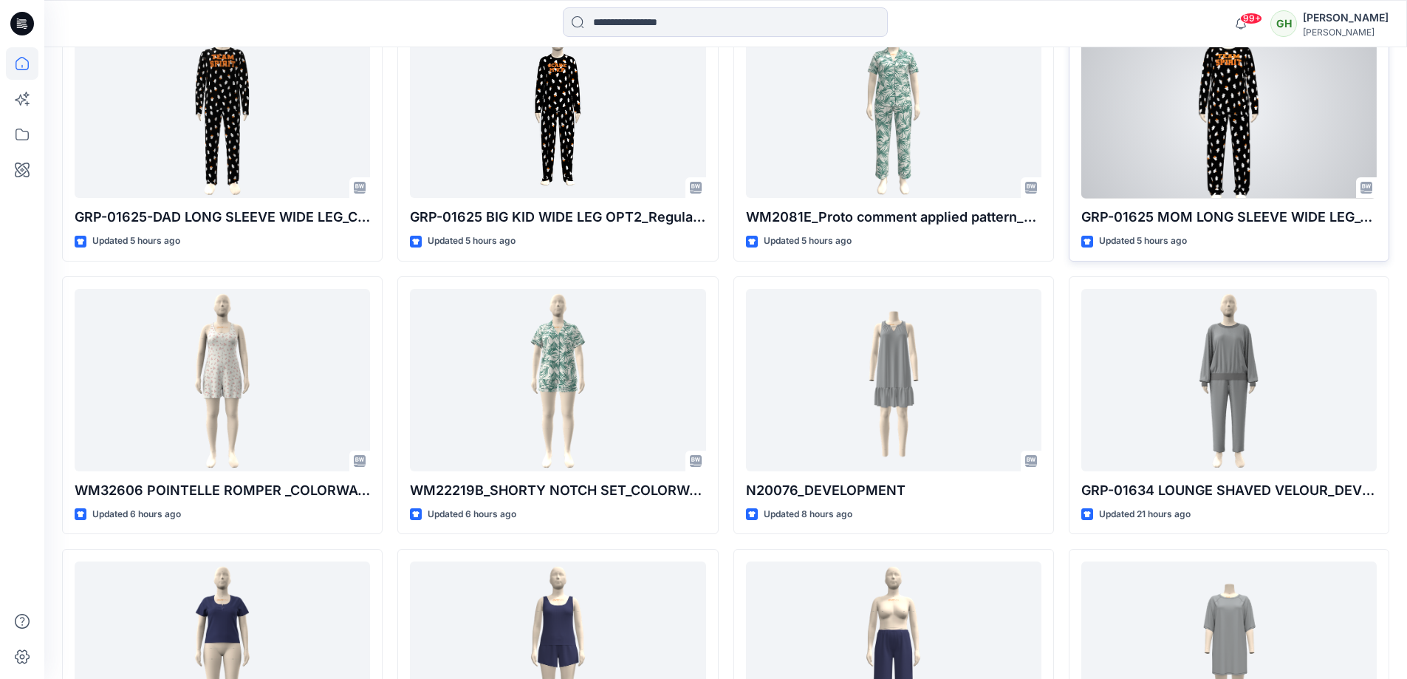
click at [1151, 148] on div at bounding box center [1228, 107] width 295 height 182
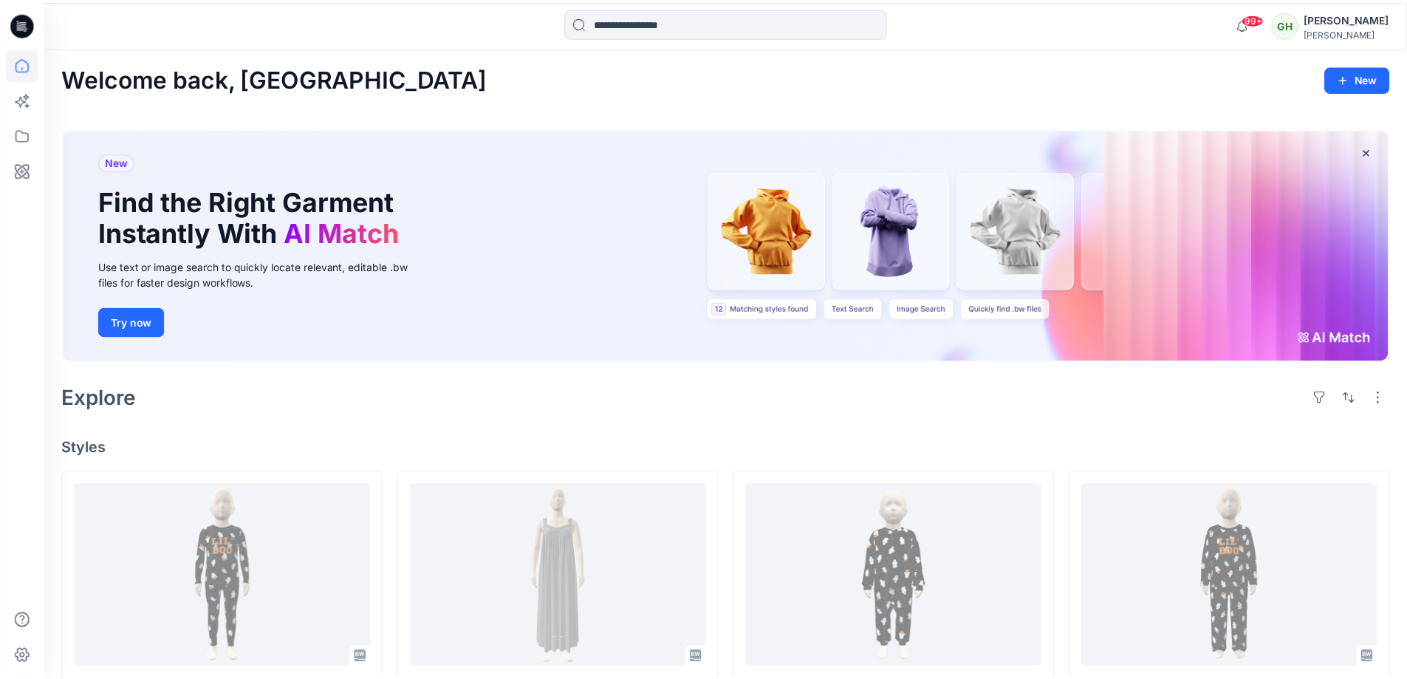
scroll to position [739, 0]
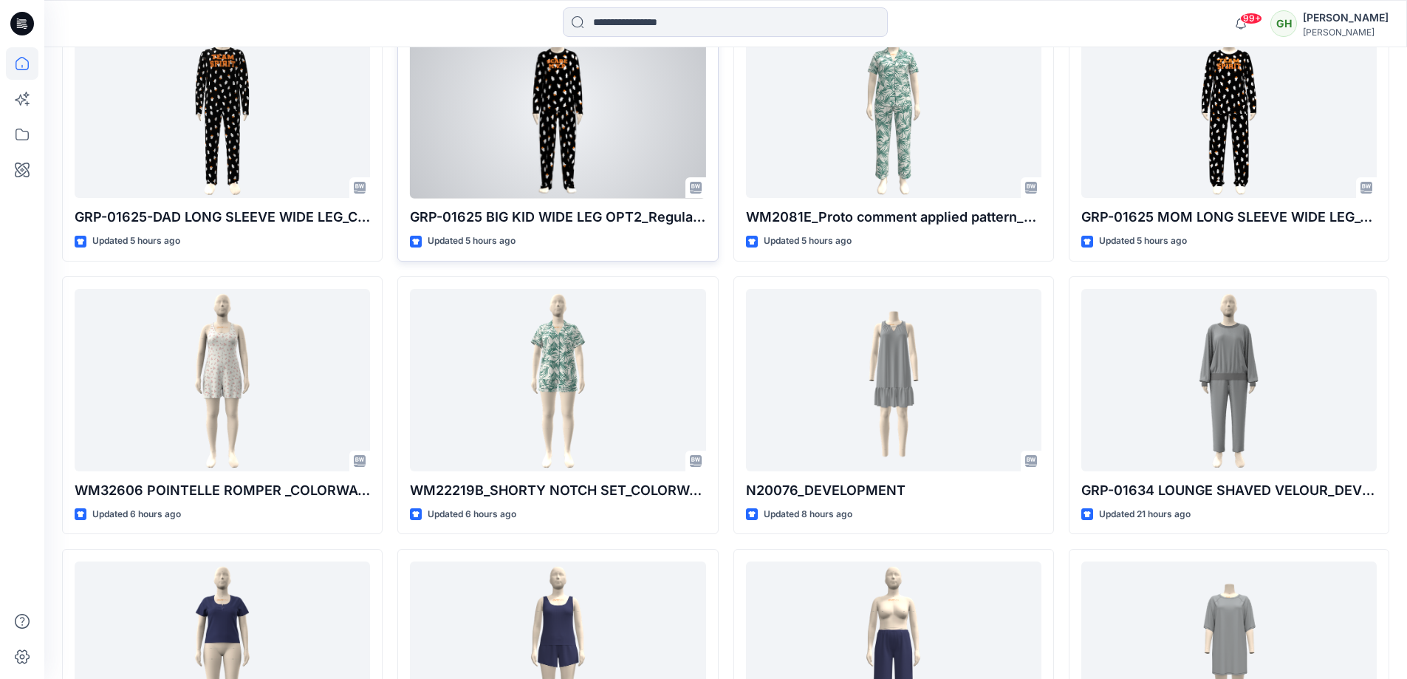
click at [444, 157] on div at bounding box center [557, 107] width 295 height 182
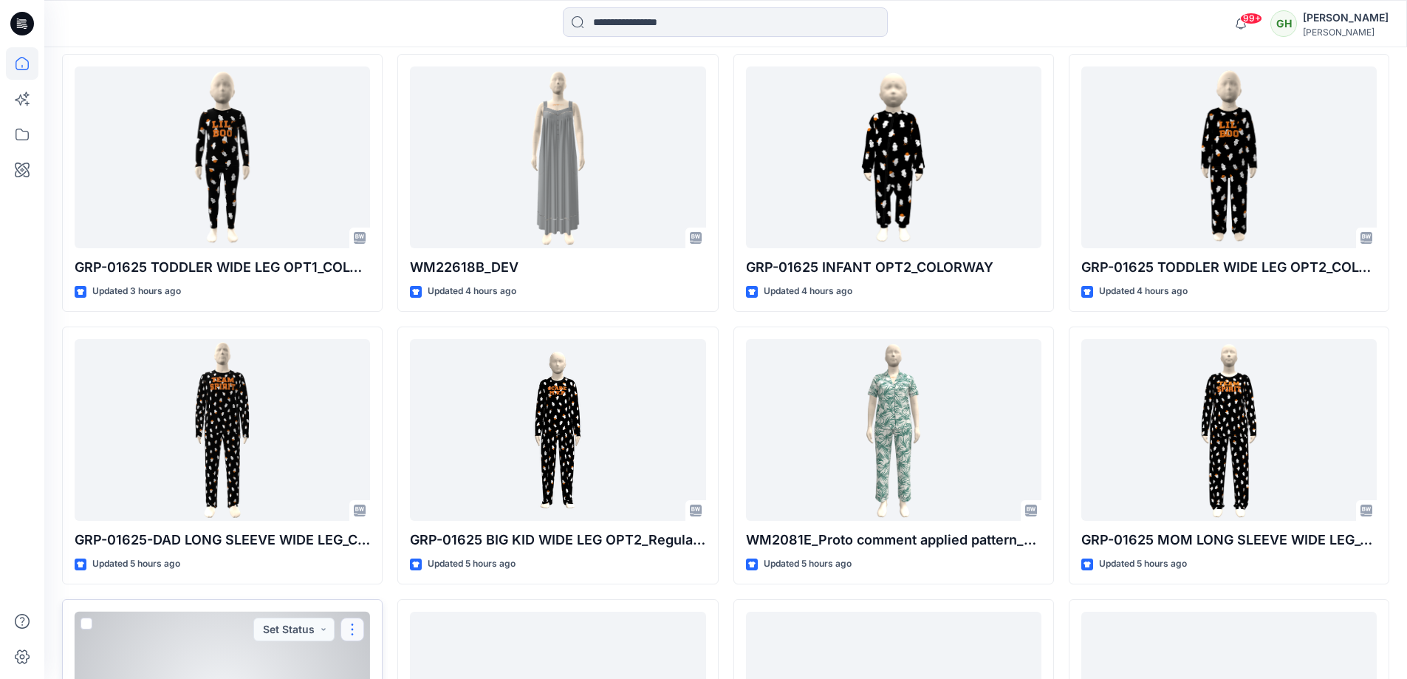
scroll to position [369, 0]
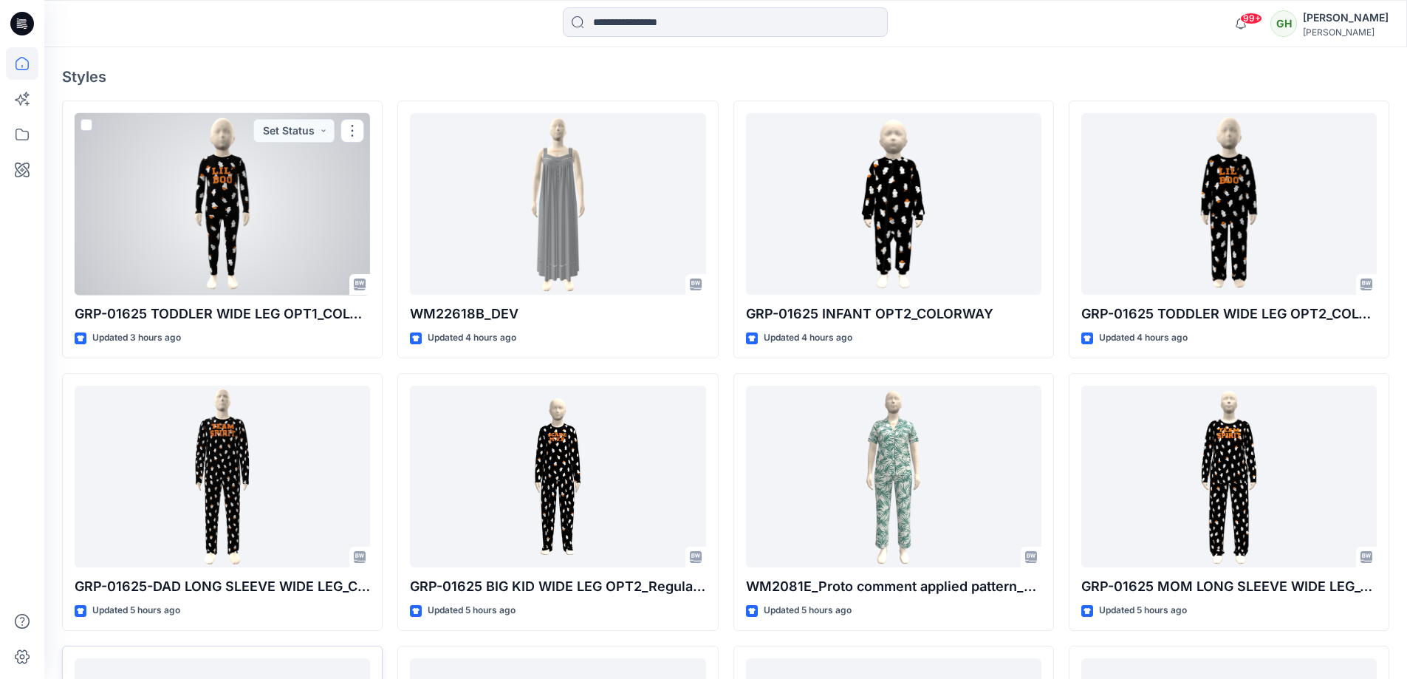
click at [151, 132] on div at bounding box center [222, 204] width 295 height 182
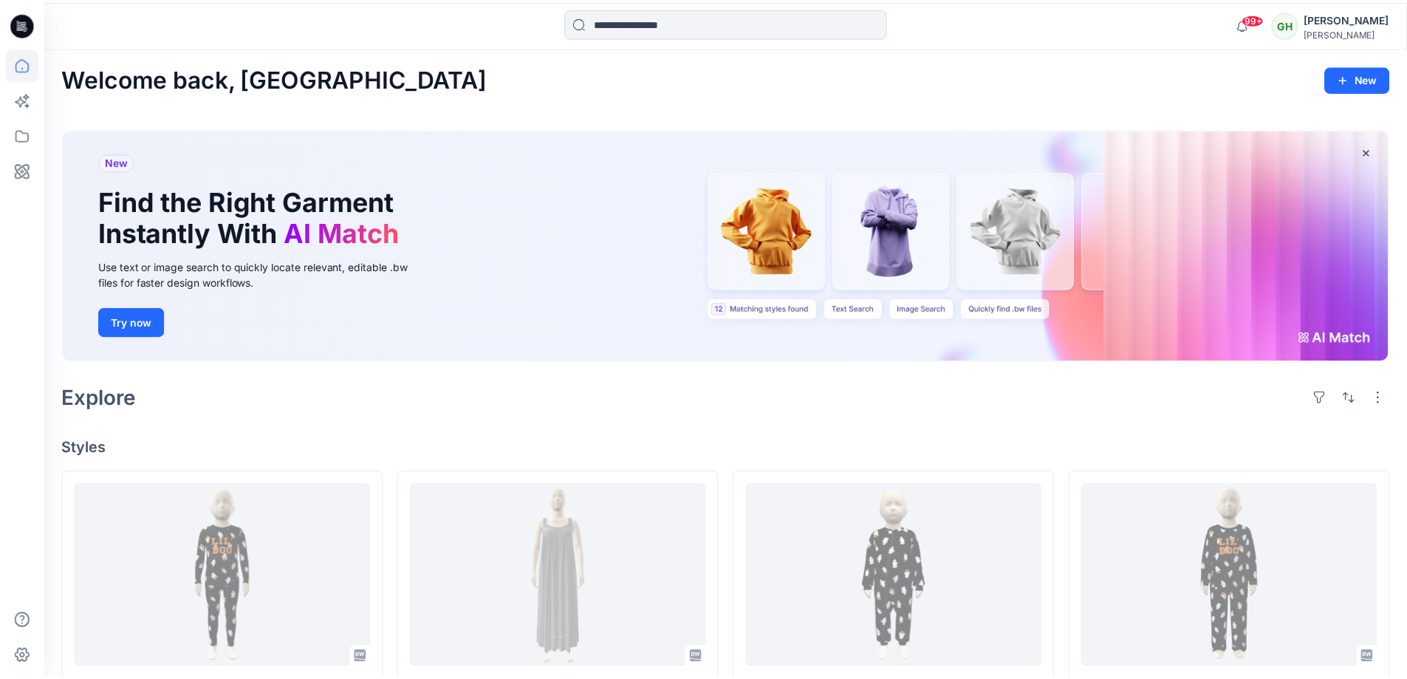
scroll to position [369, 0]
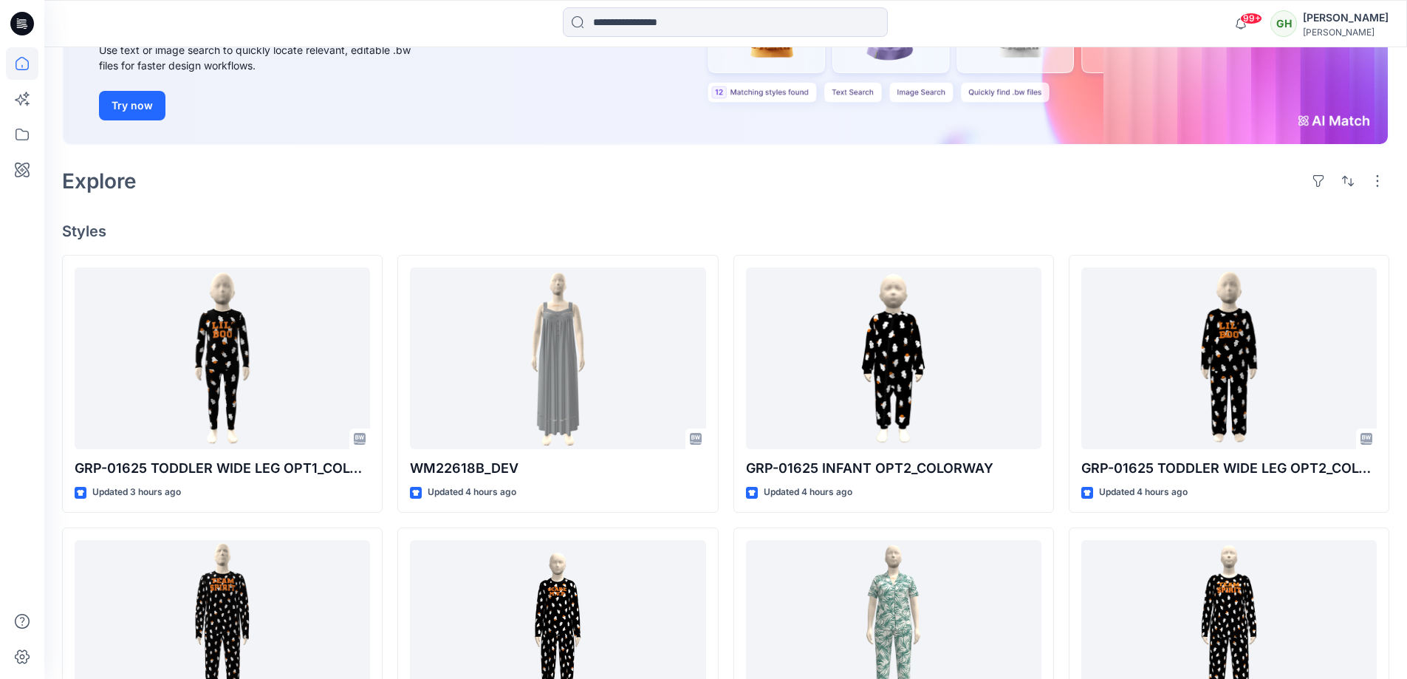
scroll to position [222, 0]
